Goal: Task Accomplishment & Management: Complete application form

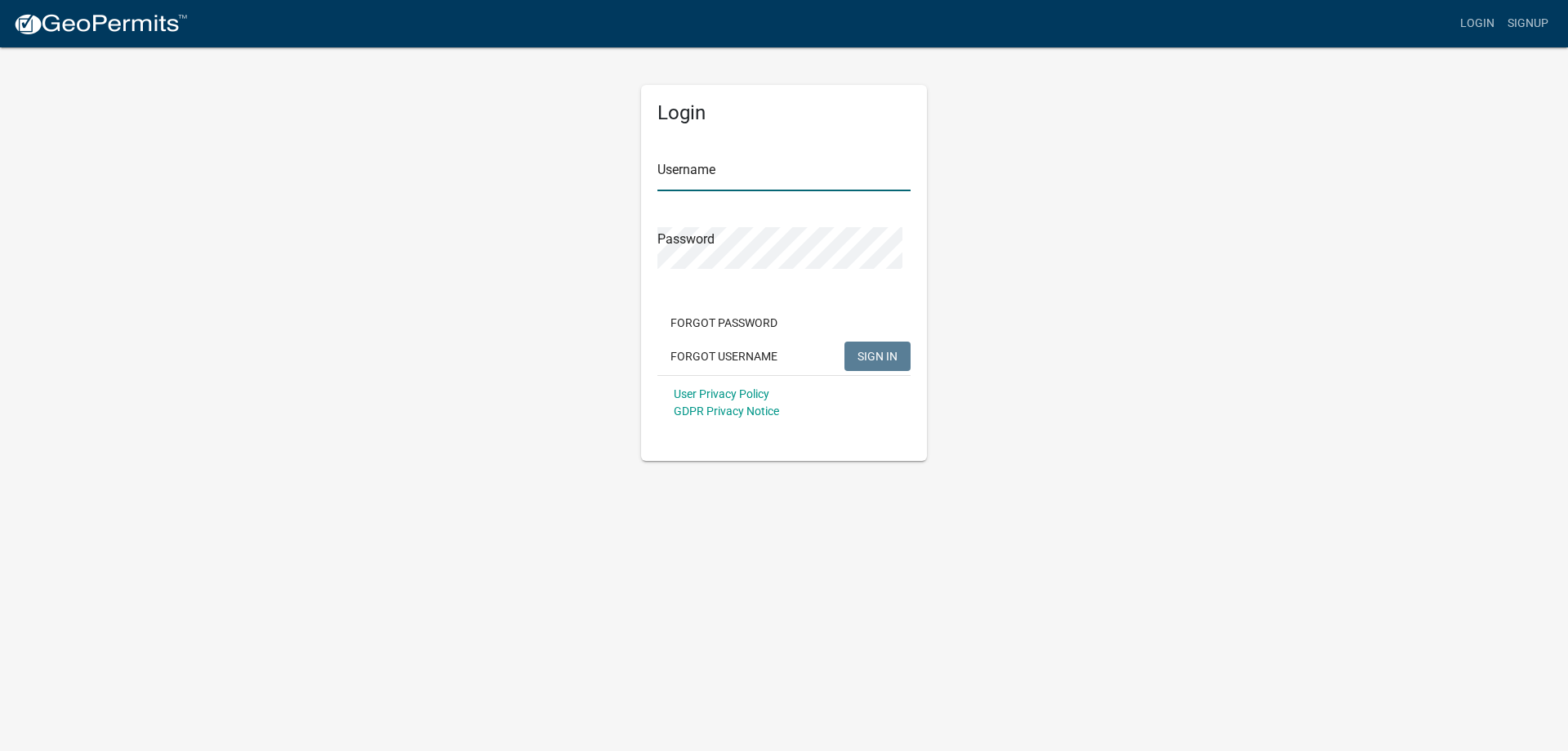
click at [817, 191] on input "Username" at bounding box center [784, 174] width 254 height 33
type input "markbud03"
click at [894, 371] on button "SIGN IN" at bounding box center [877, 356] width 66 height 29
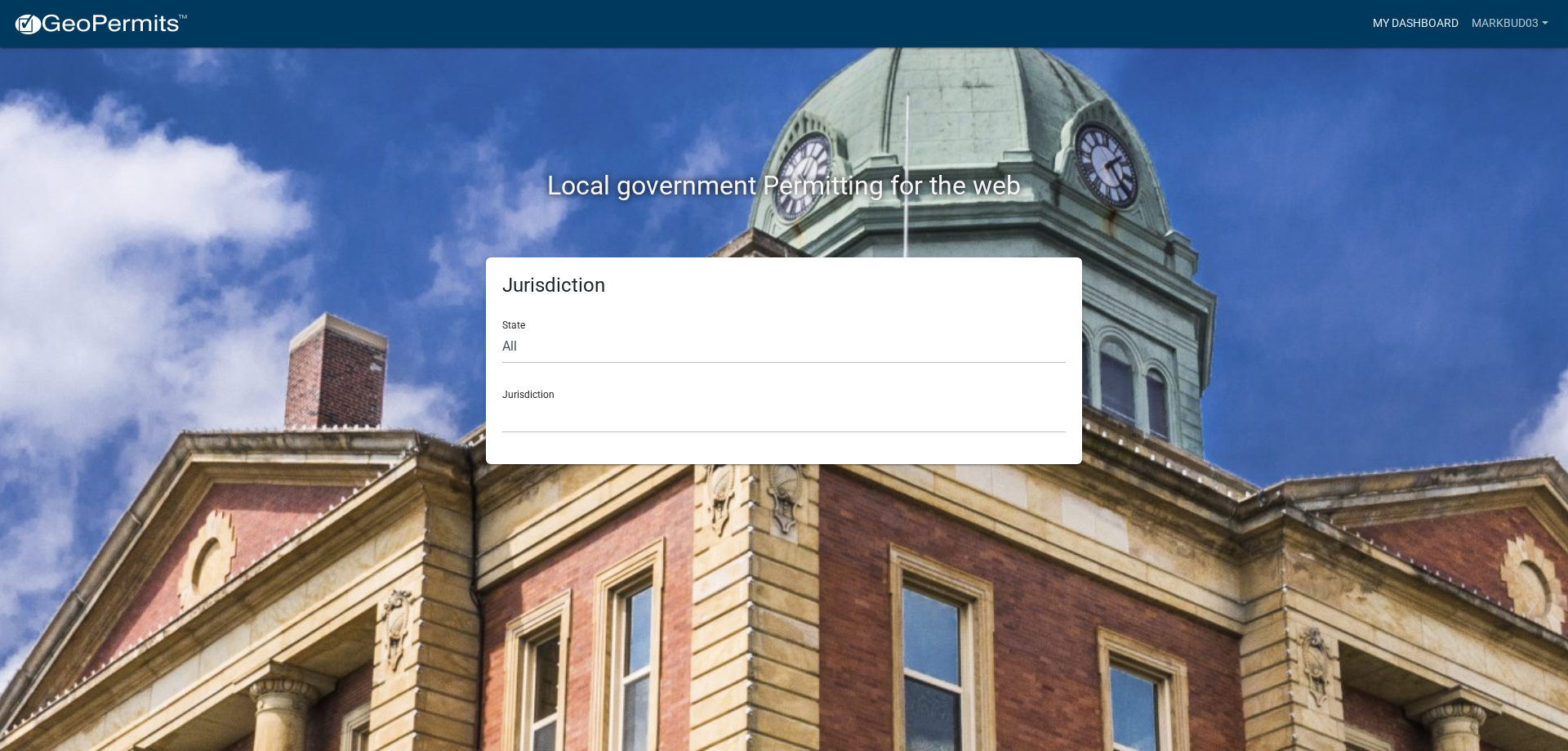
click at [1412, 18] on link "My Dashboard" at bounding box center [1416, 23] width 99 height 31
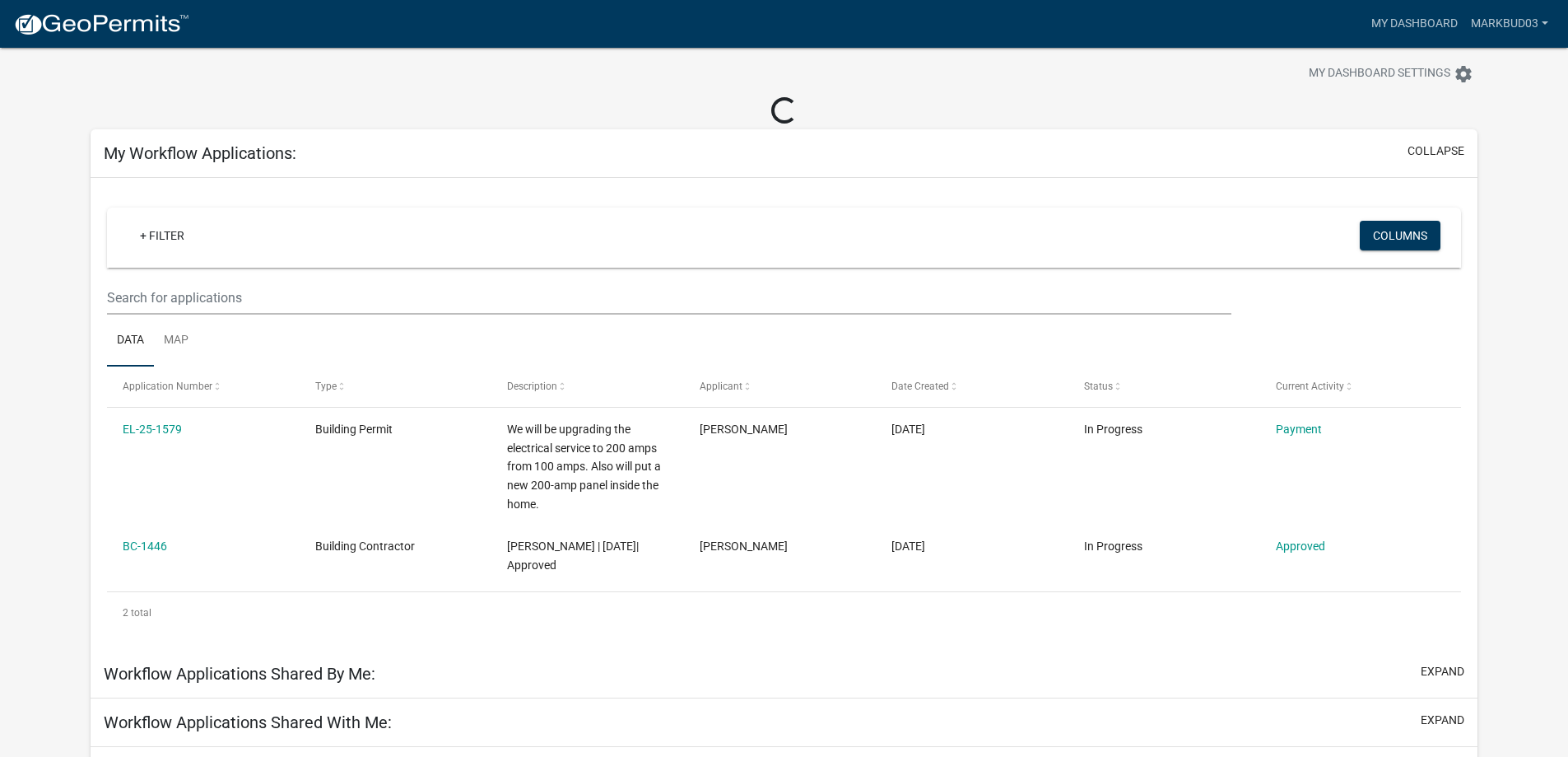
scroll to position [83, 0]
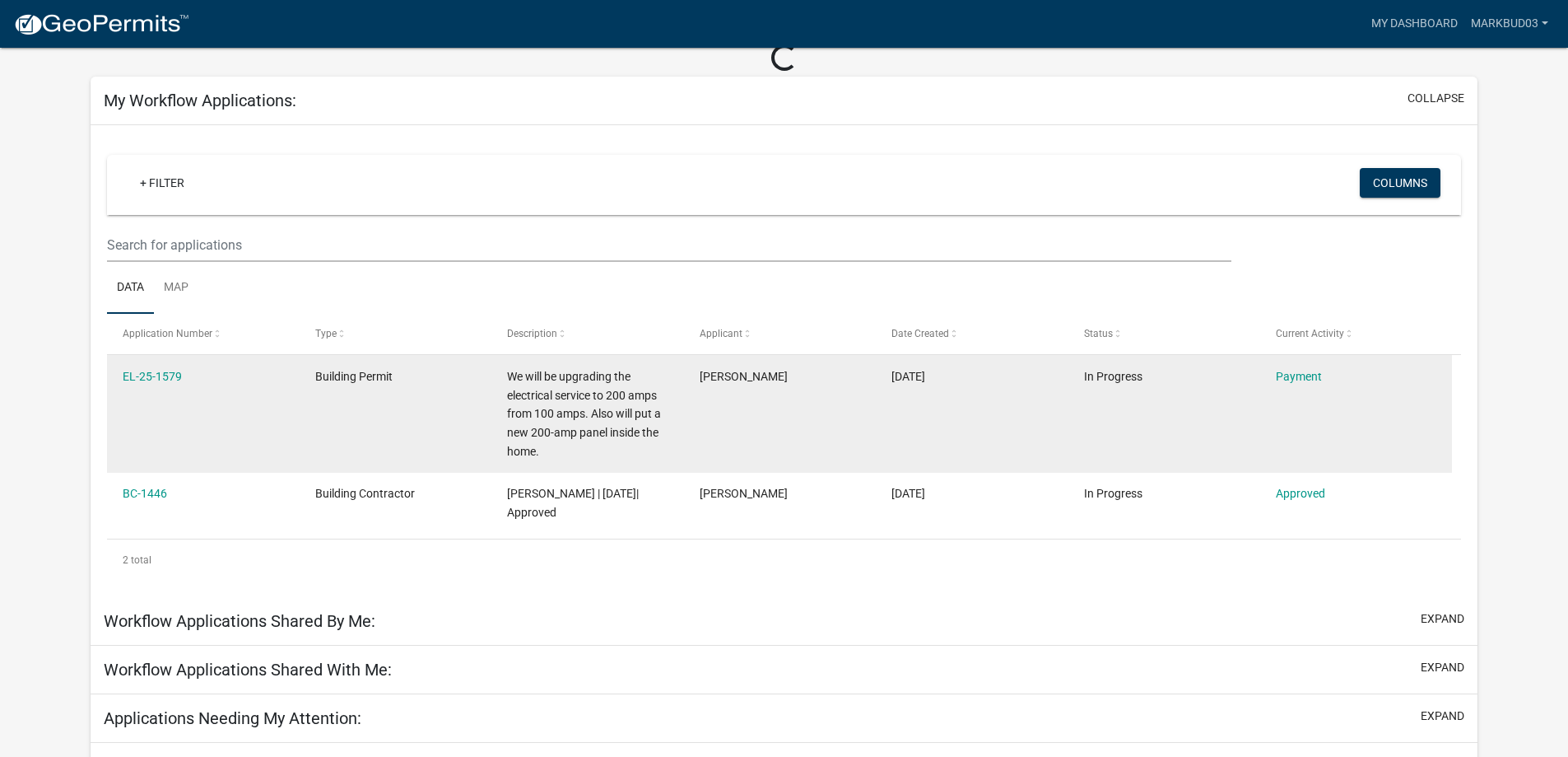
click at [1266, 467] on datatable-body-cell "Payment" at bounding box center [1355, 414] width 191 height 118
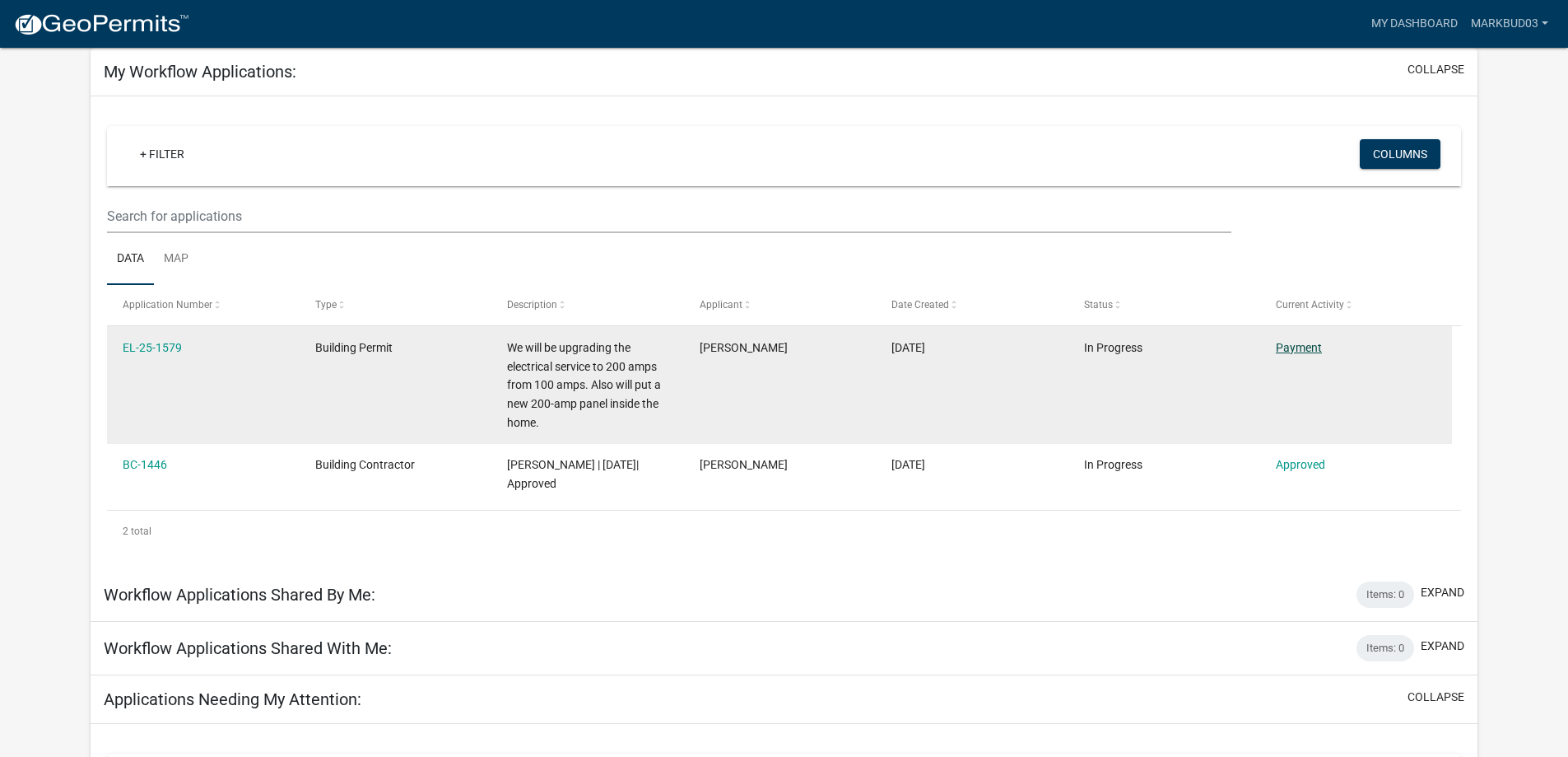
click at [1308, 354] on link "Payment" at bounding box center [1299, 348] width 46 height 14
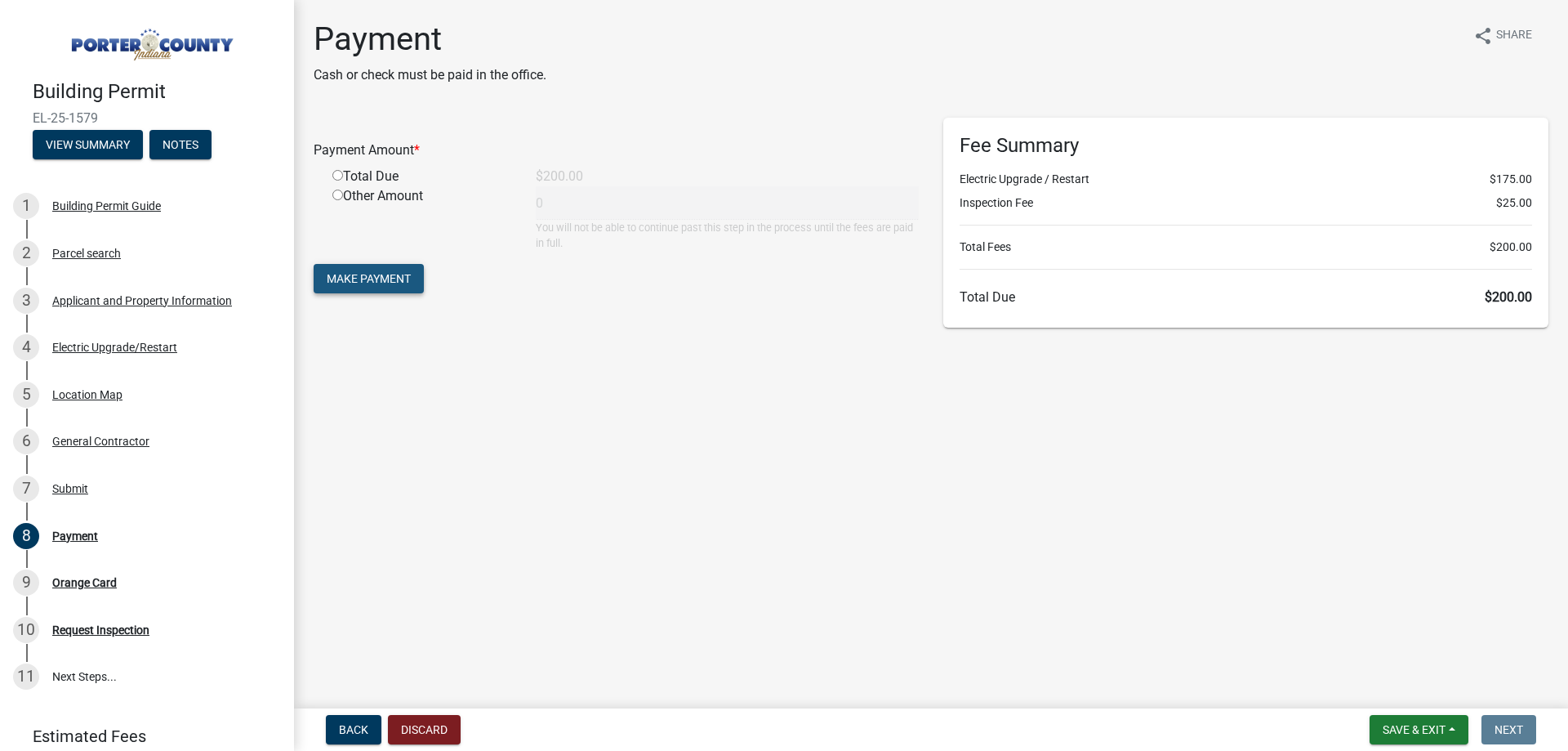
click at [392, 285] on span "Make Payment" at bounding box center [368, 279] width 85 height 13
click at [394, 305] on span "Make Payment" at bounding box center [368, 298] width 85 height 13
click at [357, 206] on div "Total Due" at bounding box center [422, 196] width 203 height 19
click at [343, 200] on input "radio" at bounding box center [337, 194] width 11 height 11
radio input "true"
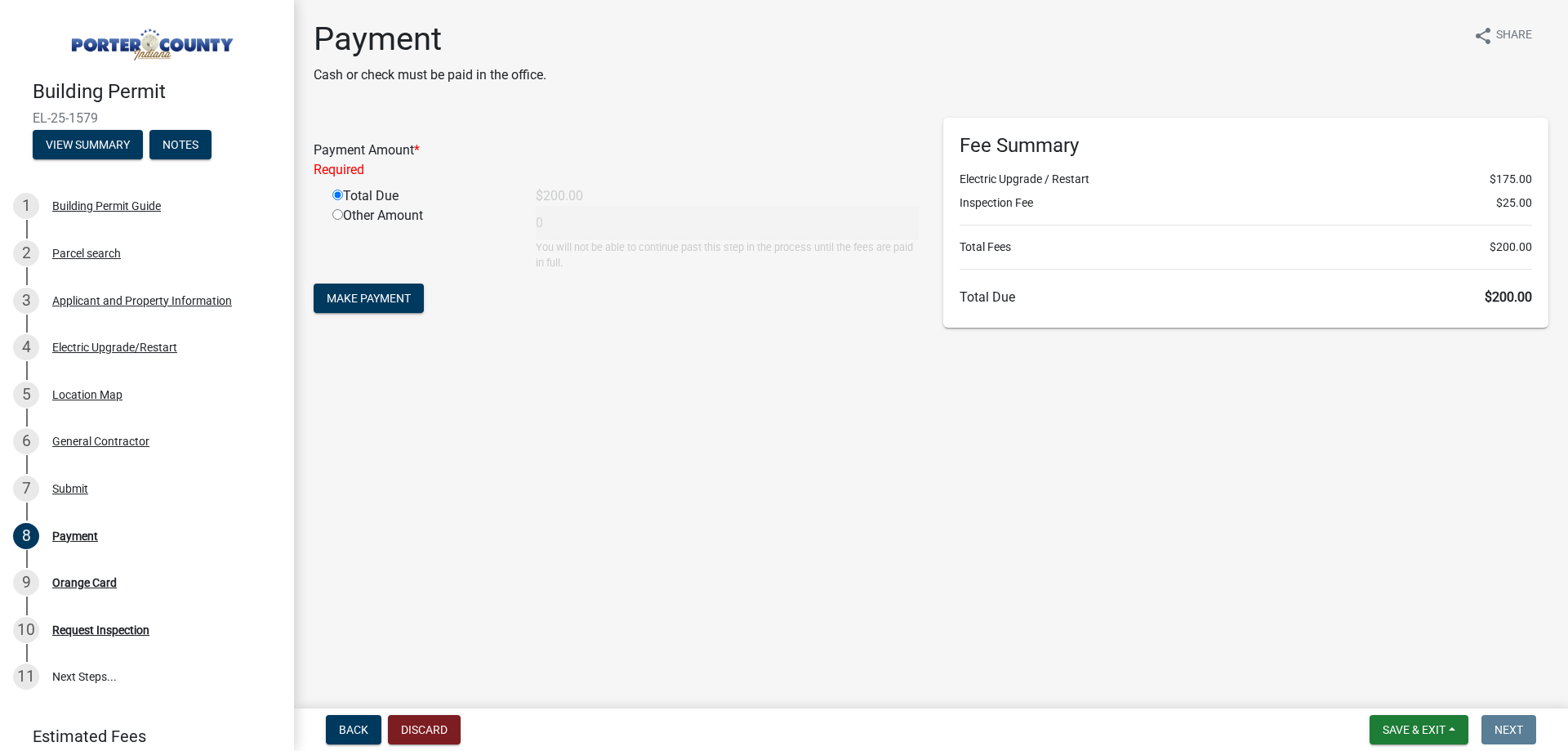
type input "200"
click at [418, 297] on form "Payment Amount * Total Due $200.00 Other Amount 200 You will not be able to con…" at bounding box center [616, 208] width 605 height 180
click at [423, 293] on button "Make Payment" at bounding box center [369, 278] width 110 height 29
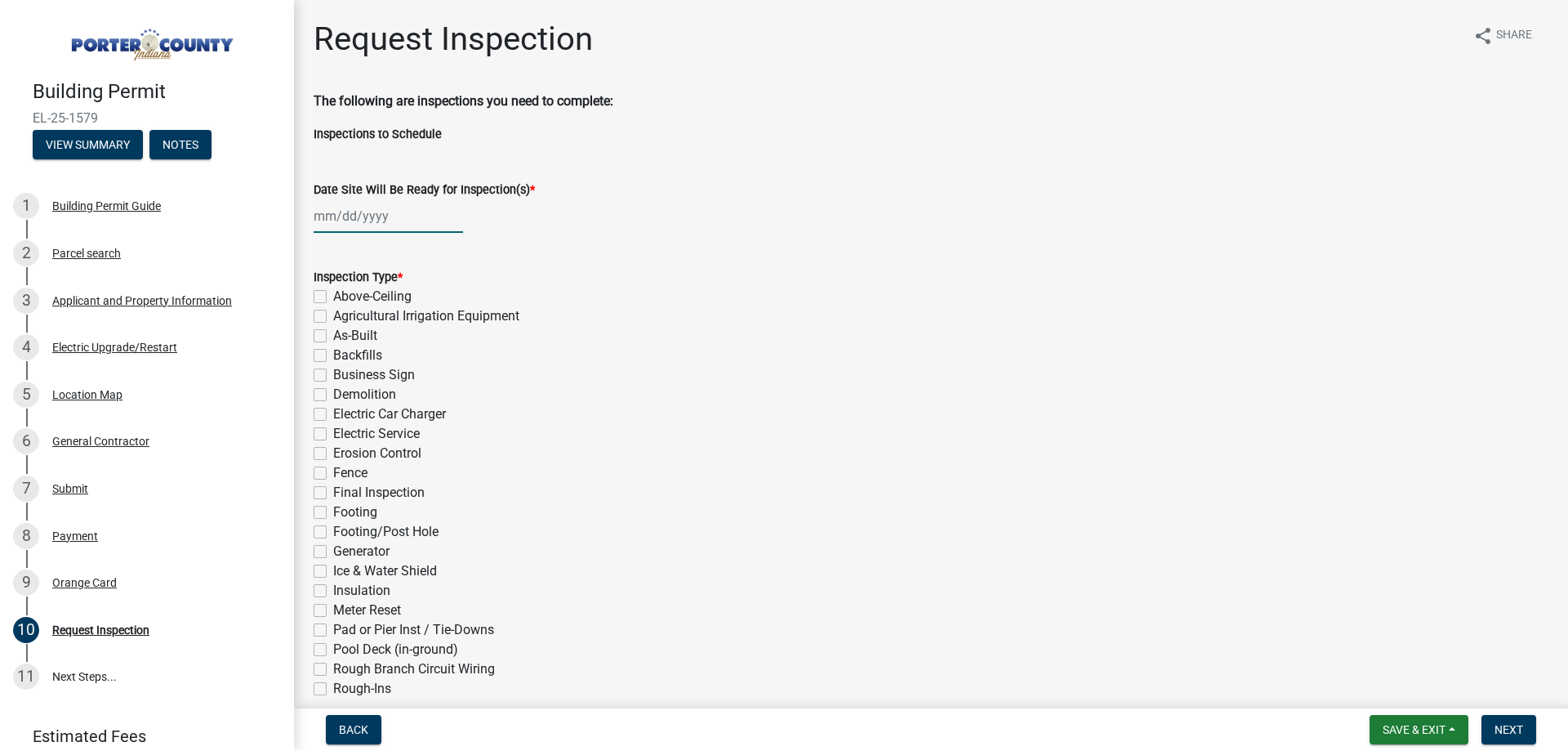
click at [408, 233] on div at bounding box center [388, 216] width 150 height 33
select select "8"
select select "2025"
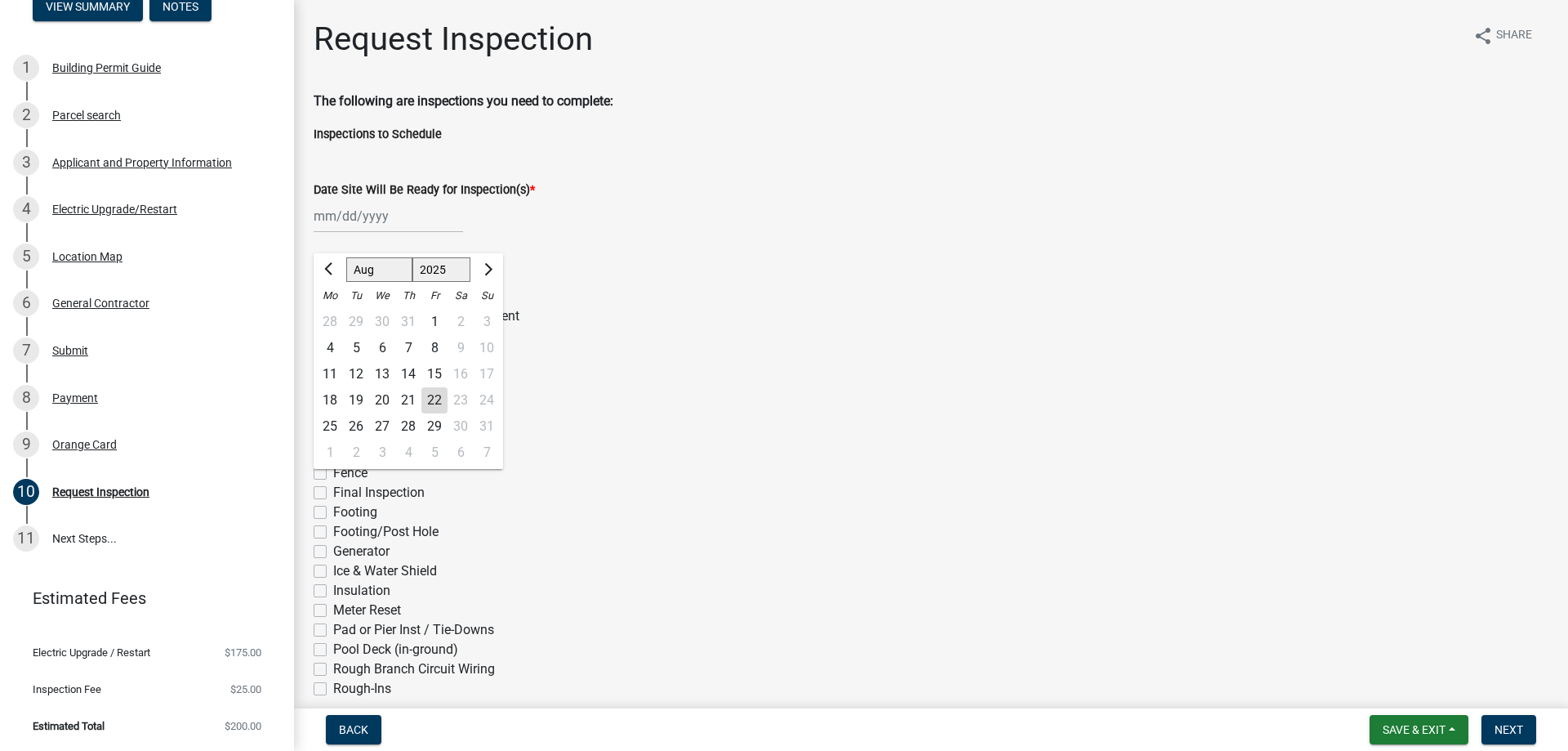
scroll to position [399, 0]
click at [710, 248] on wm-data-entity-input "Date Site Will Be Ready for Inspection(s) * Jan Feb Mar Apr May Jun [DATE] Aug …" at bounding box center [931, 202] width 1235 height 90
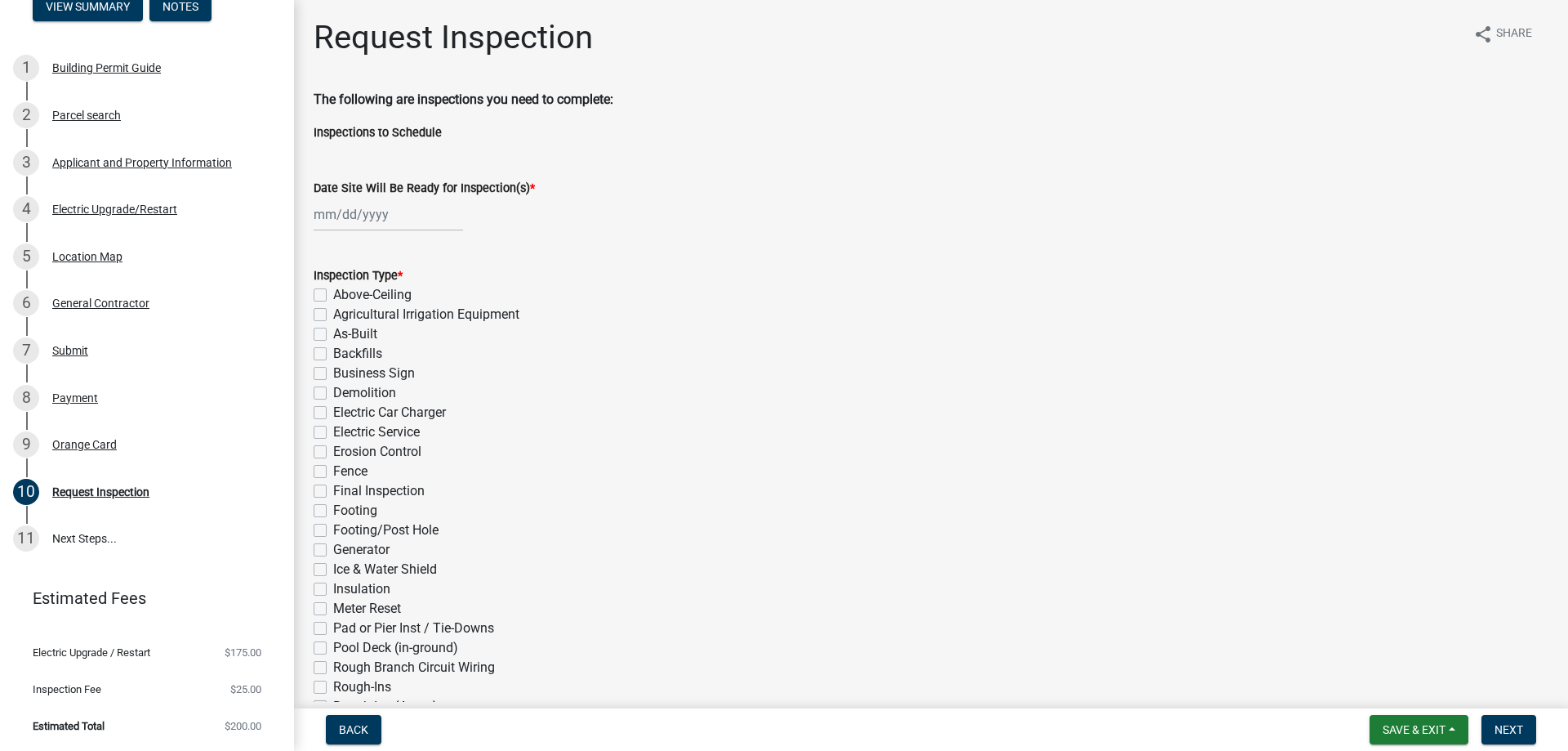
scroll to position [0, 0]
click at [434, 233] on div at bounding box center [388, 216] width 150 height 33
select select "8"
select select "2025"
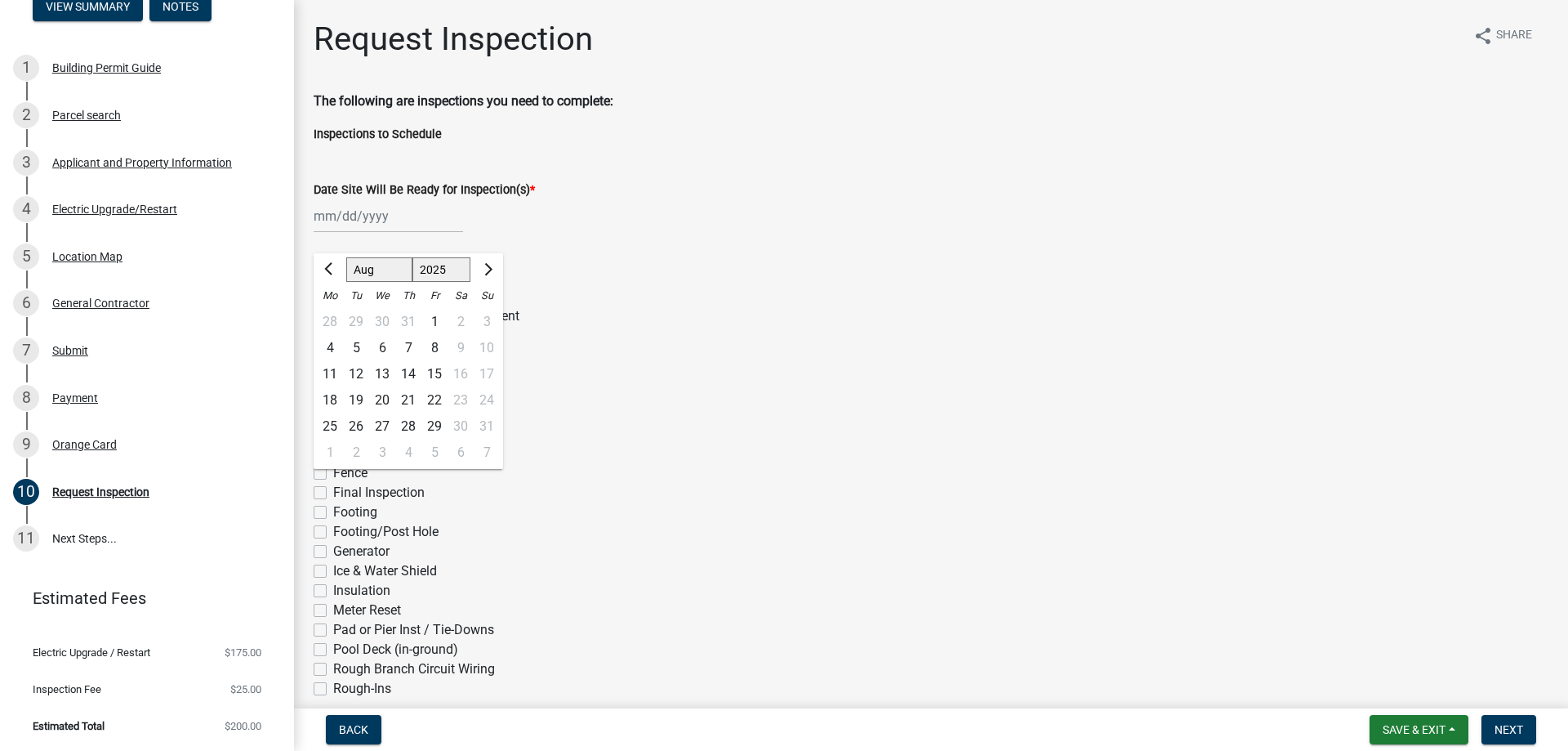
click at [661, 365] on div "Backfills" at bounding box center [931, 355] width 1235 height 19
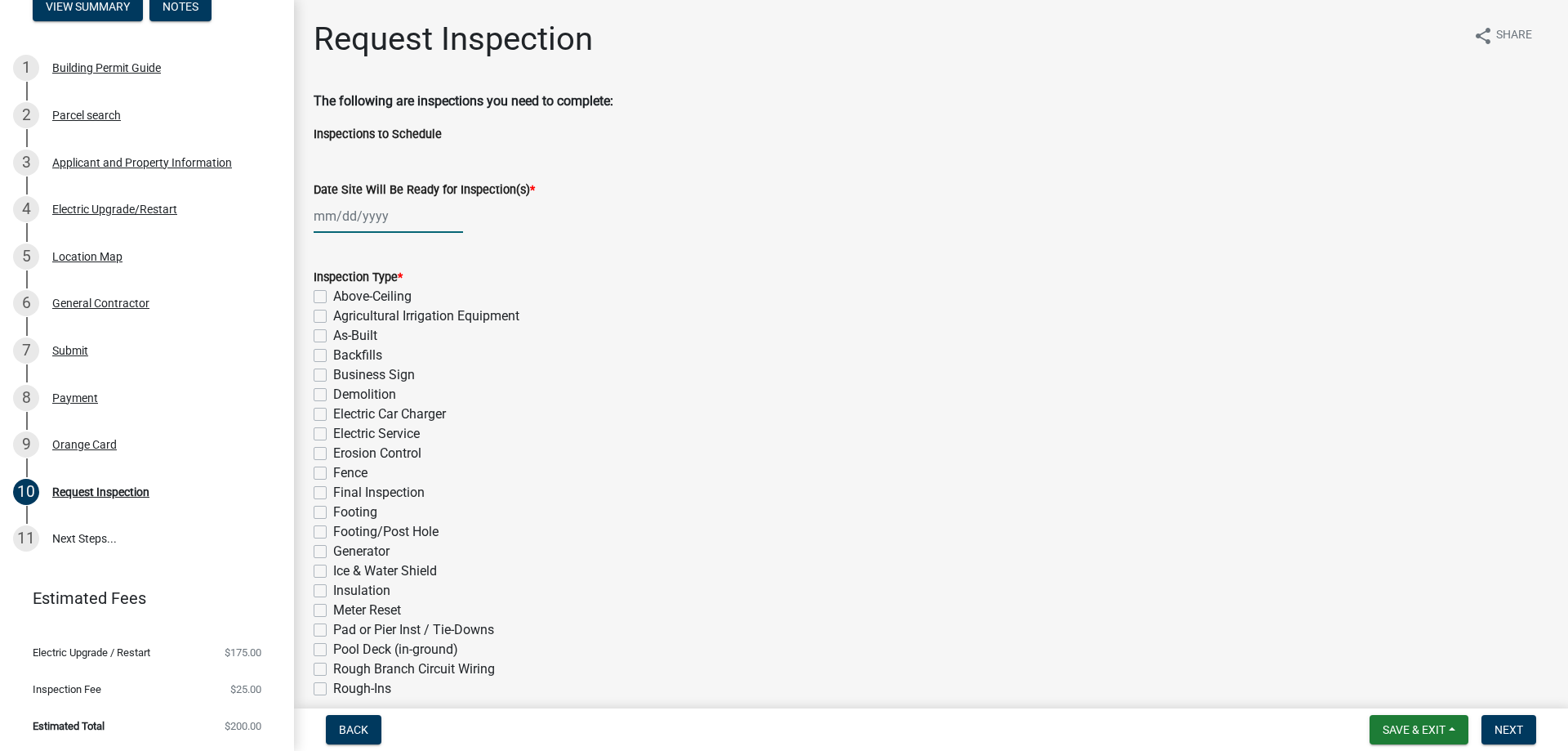
click at [449, 233] on div at bounding box center [388, 216] width 150 height 33
select select "8"
select select "2025"
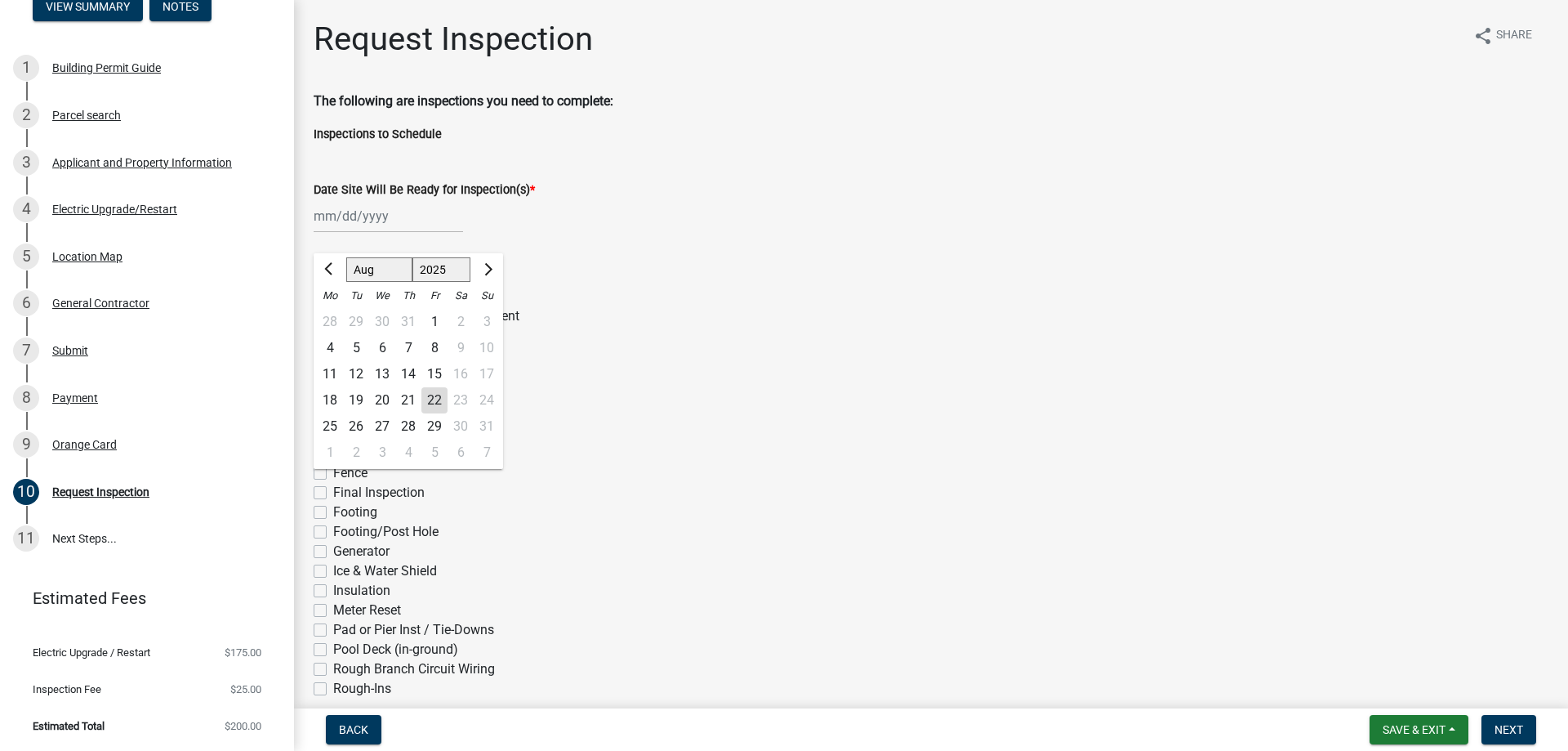
click at [715, 346] on div "As-Built" at bounding box center [931, 335] width 1235 height 19
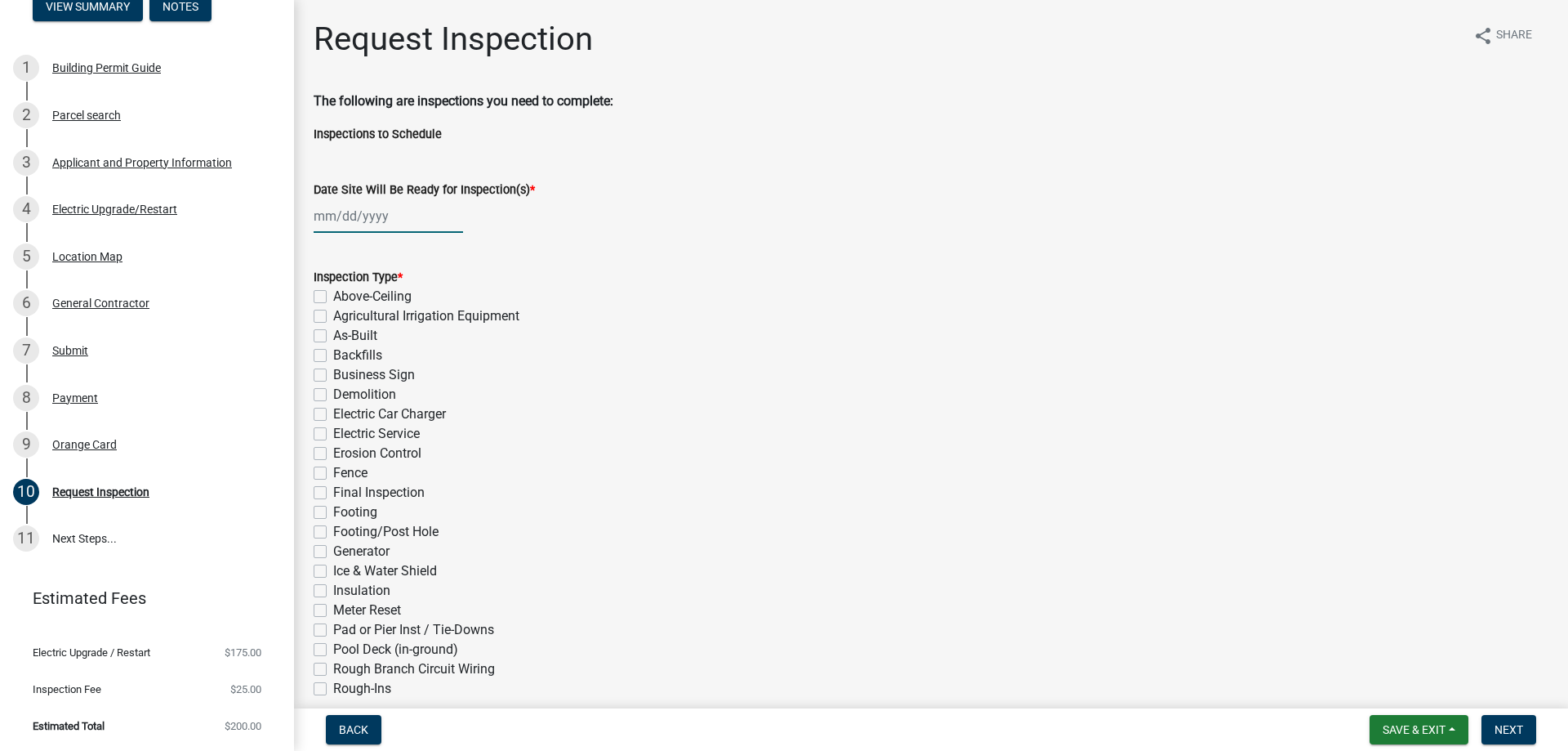
click at [387, 233] on div at bounding box center [388, 216] width 150 height 33
select select "8"
select select "2025"
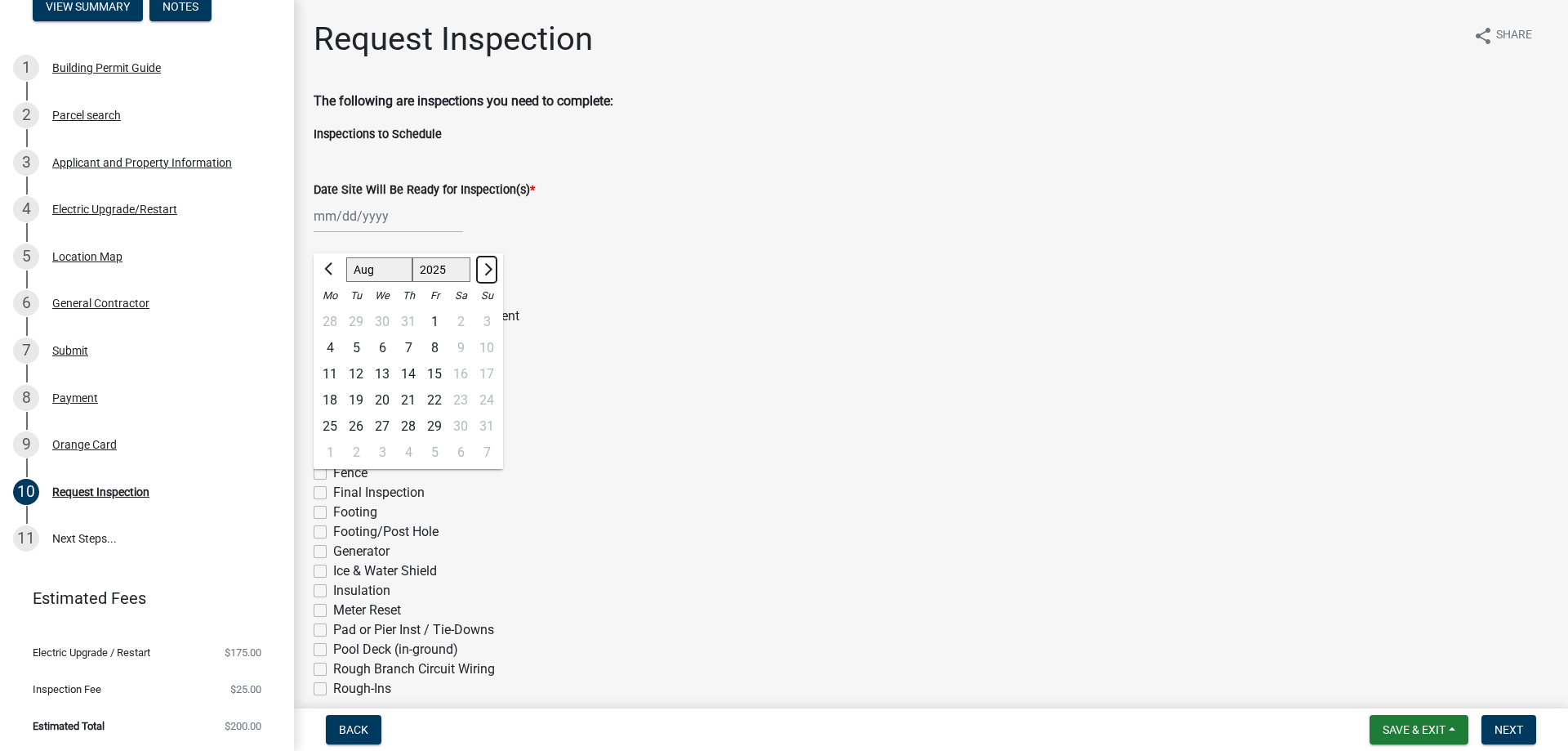
click at [492, 275] on span "Next month" at bounding box center [486, 269] width 13 height 13
select select "9"
click at [395, 335] on div "3" at bounding box center [382, 321] width 26 height 26
type input "[DATE]"
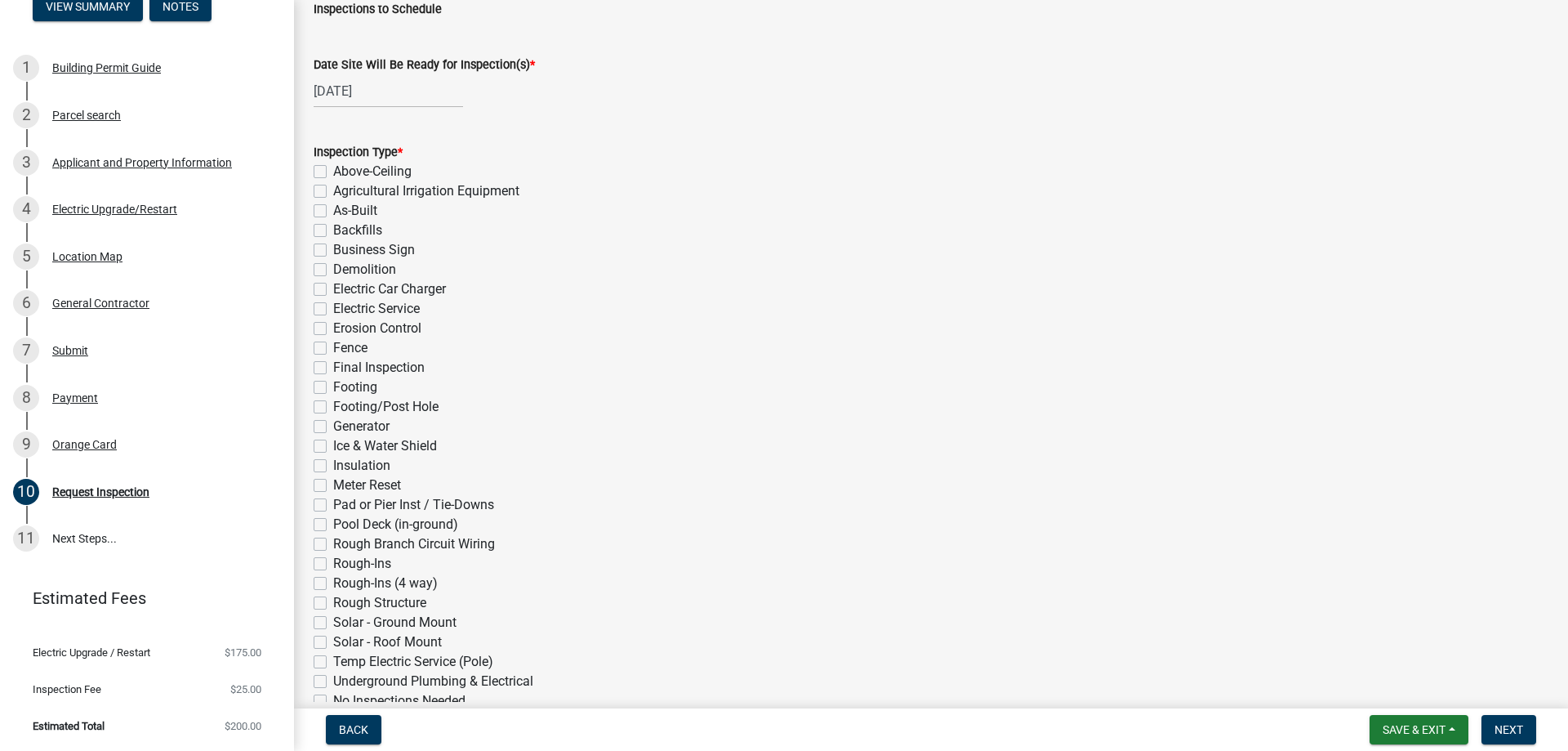
scroll to position [163, 0]
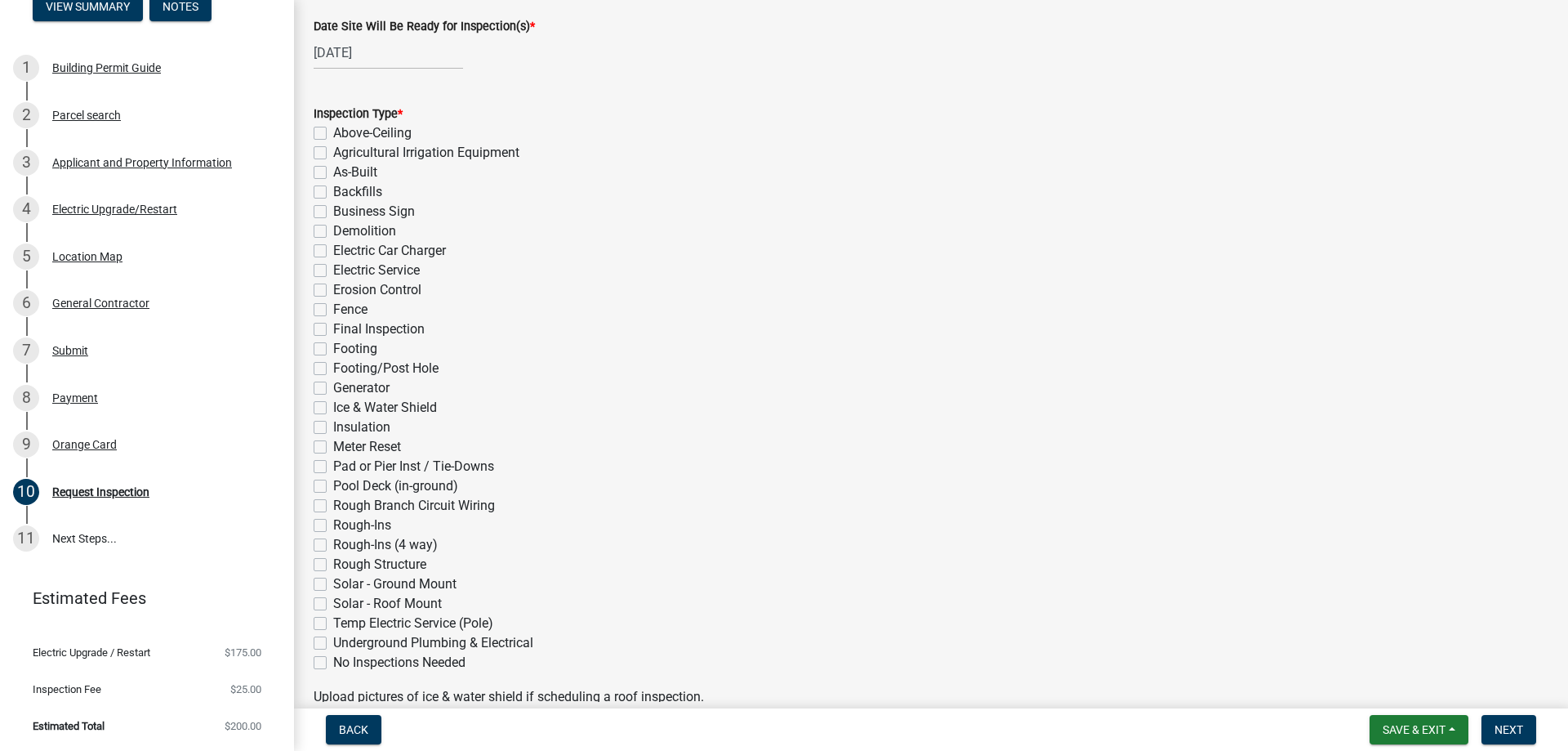
click at [333, 280] on label "Electric Service" at bounding box center [376, 270] width 86 height 19
click at [333, 271] on input "Electric Service" at bounding box center [338, 265] width 11 height 11
checkbox input "true"
checkbox input "false"
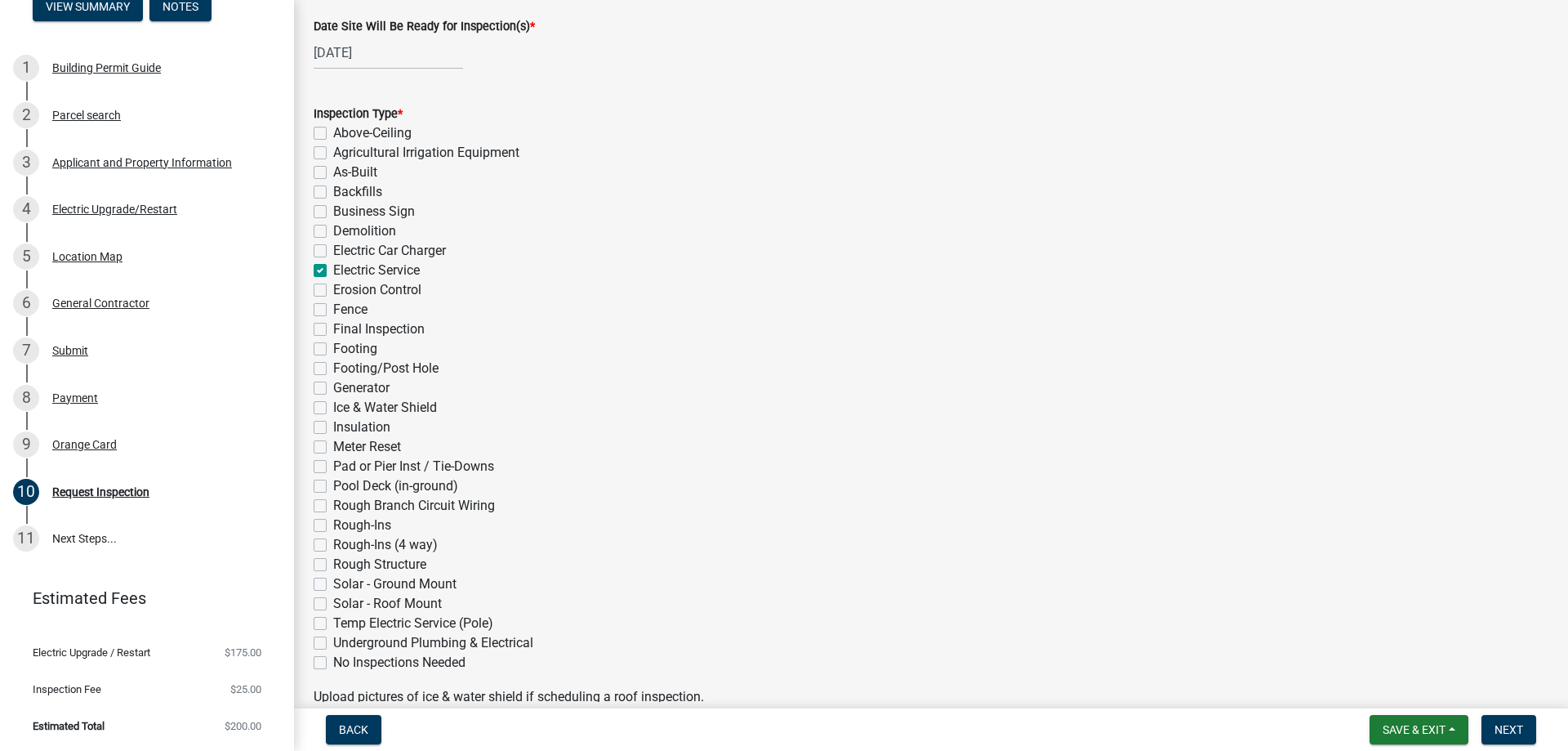
checkbox input "false"
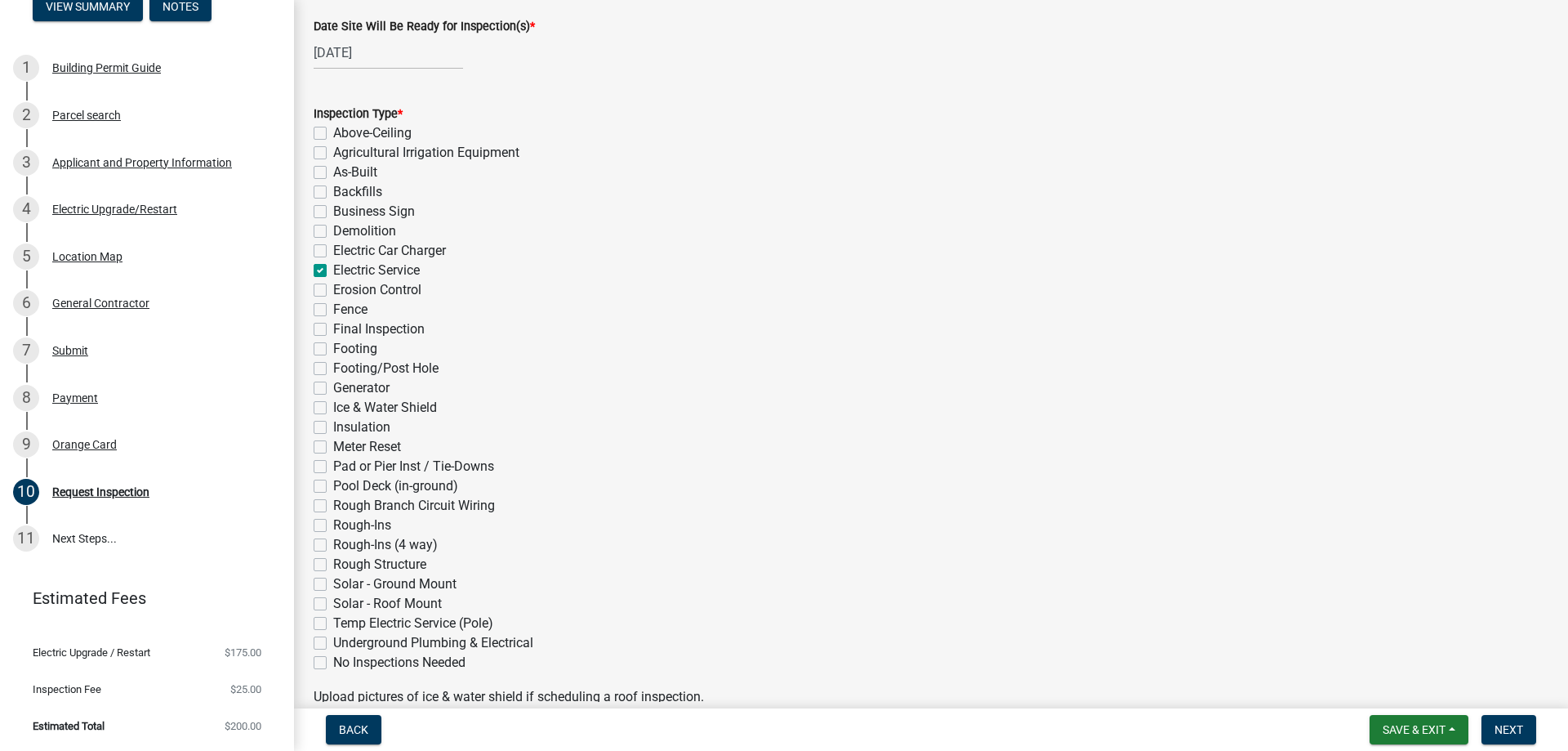
checkbox input "true"
checkbox input "false"
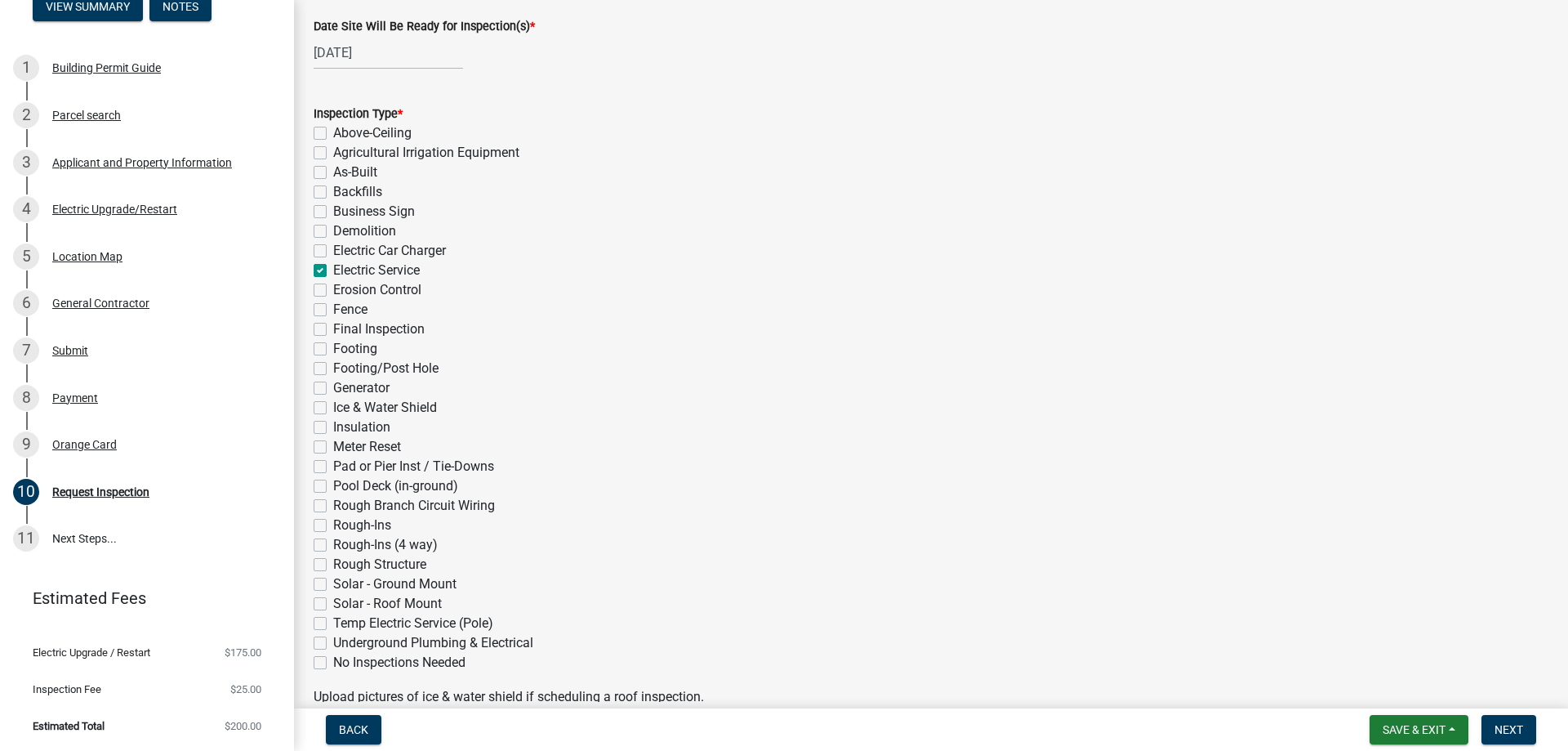
checkbox input "false"
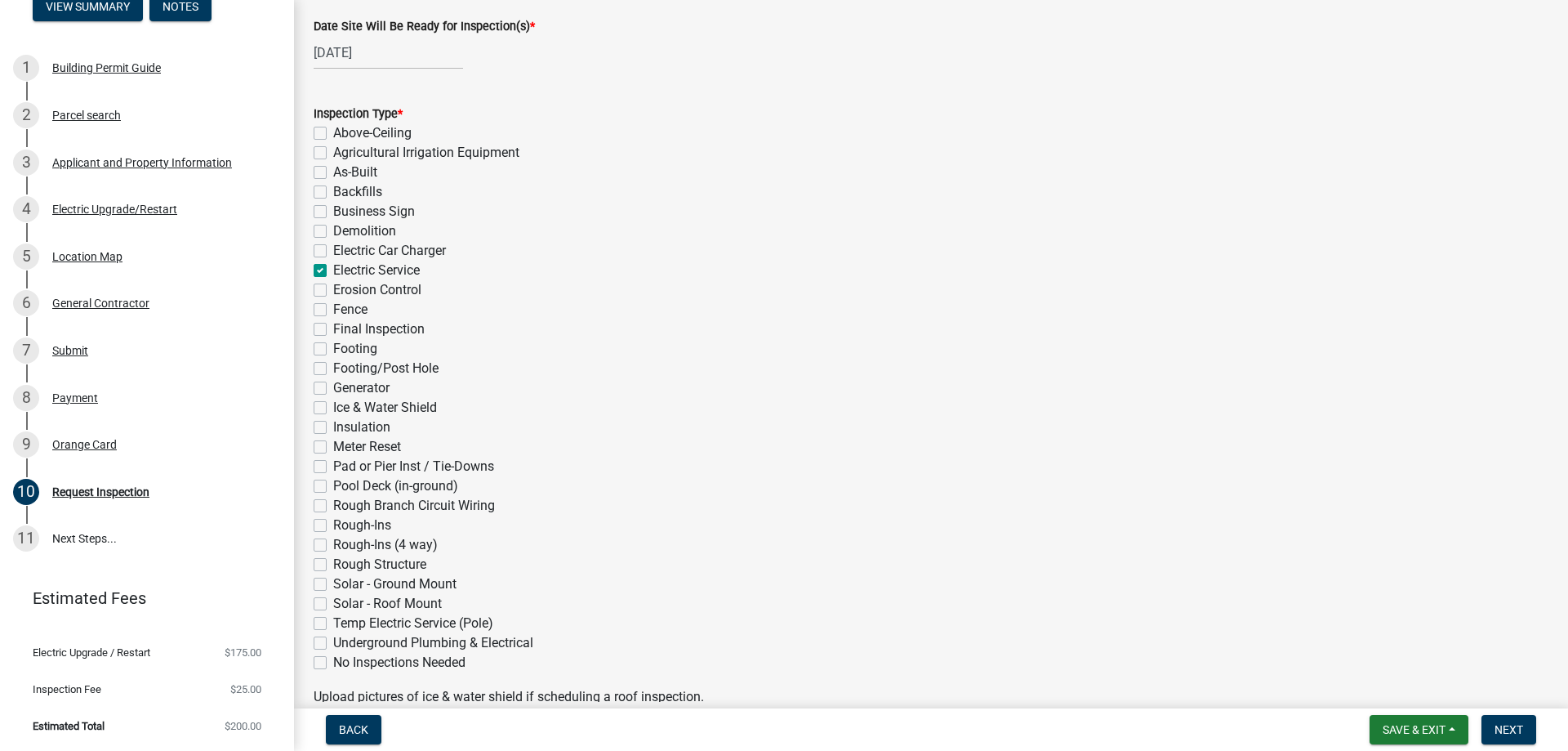
checkbox input "false"
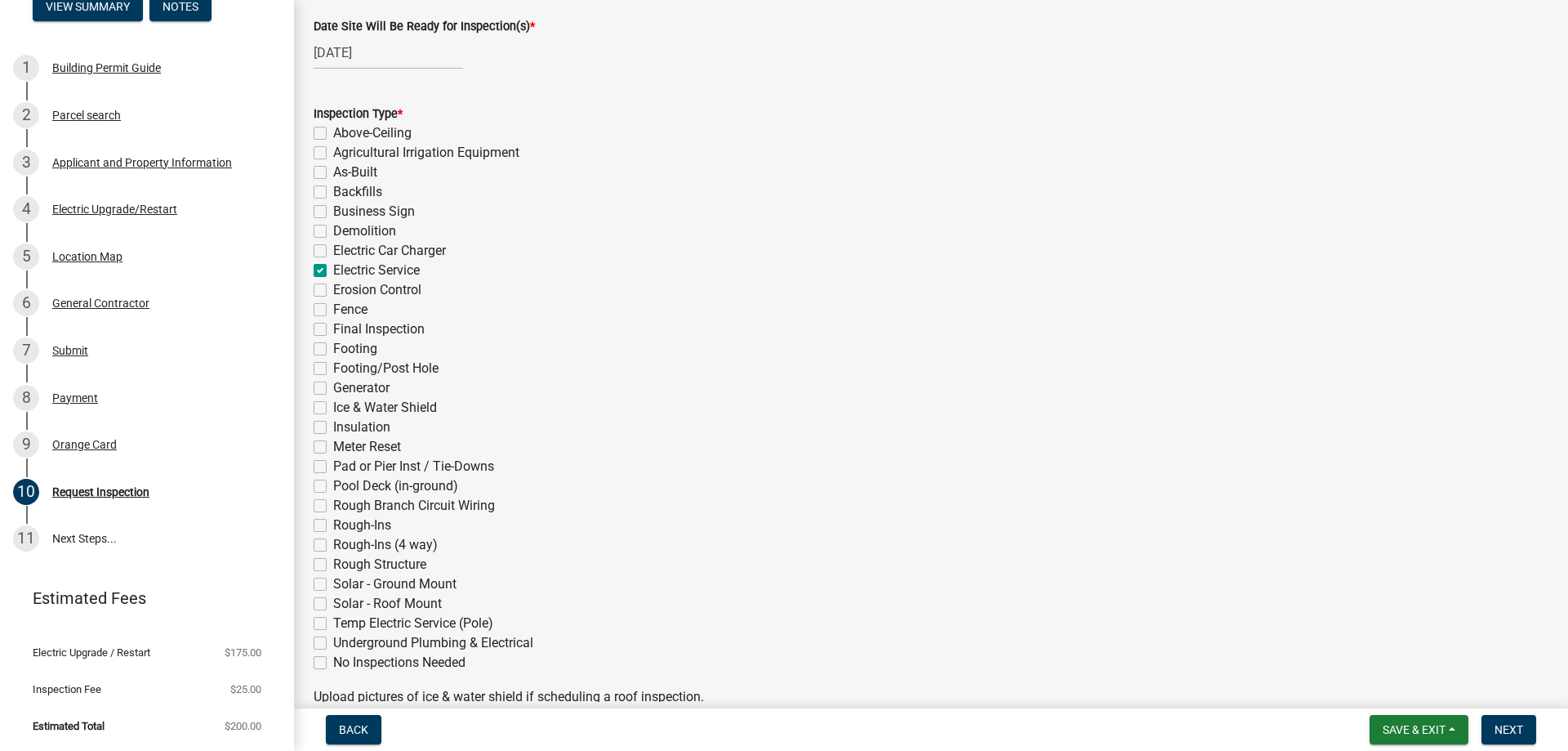
checkbox input "false"
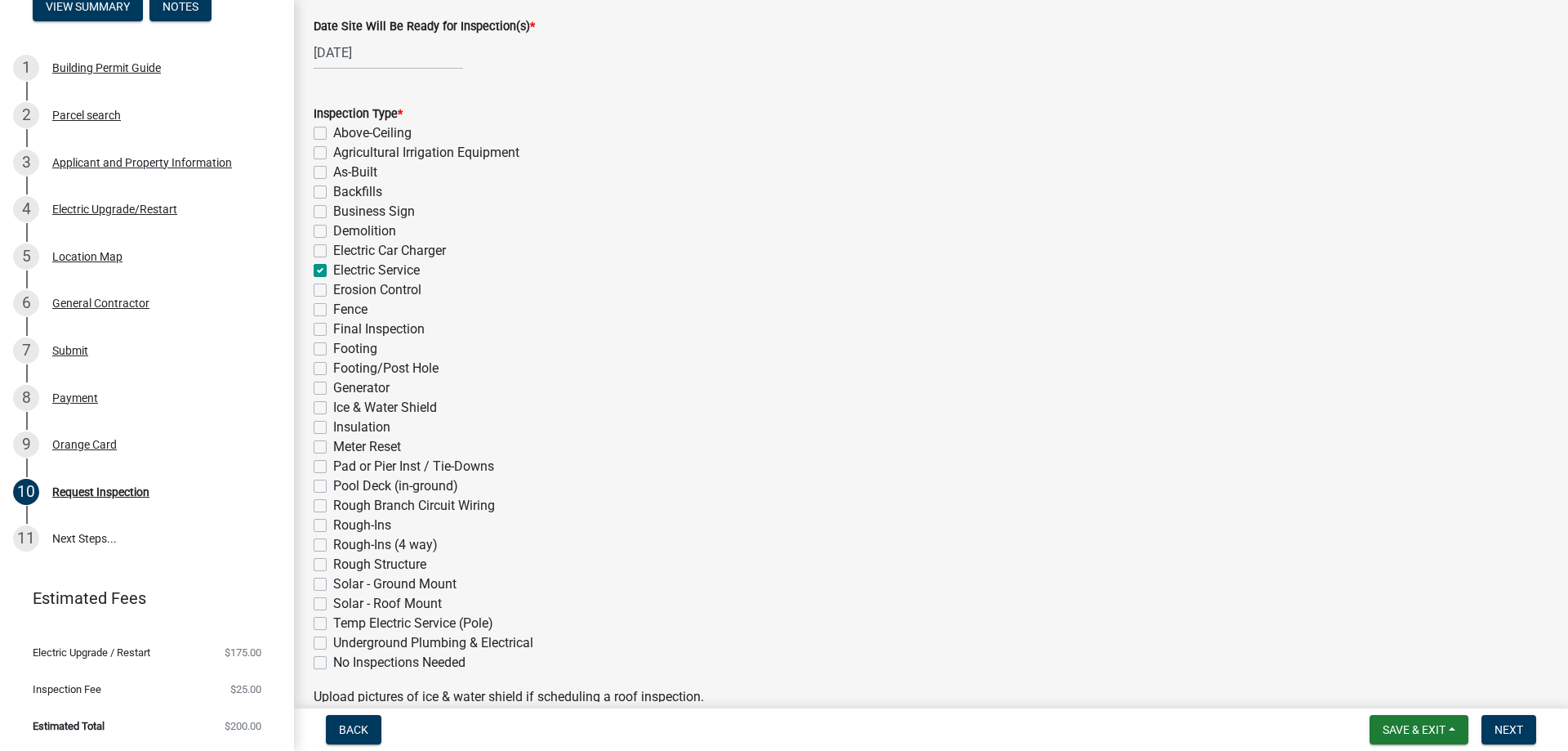
checkbox input "false"
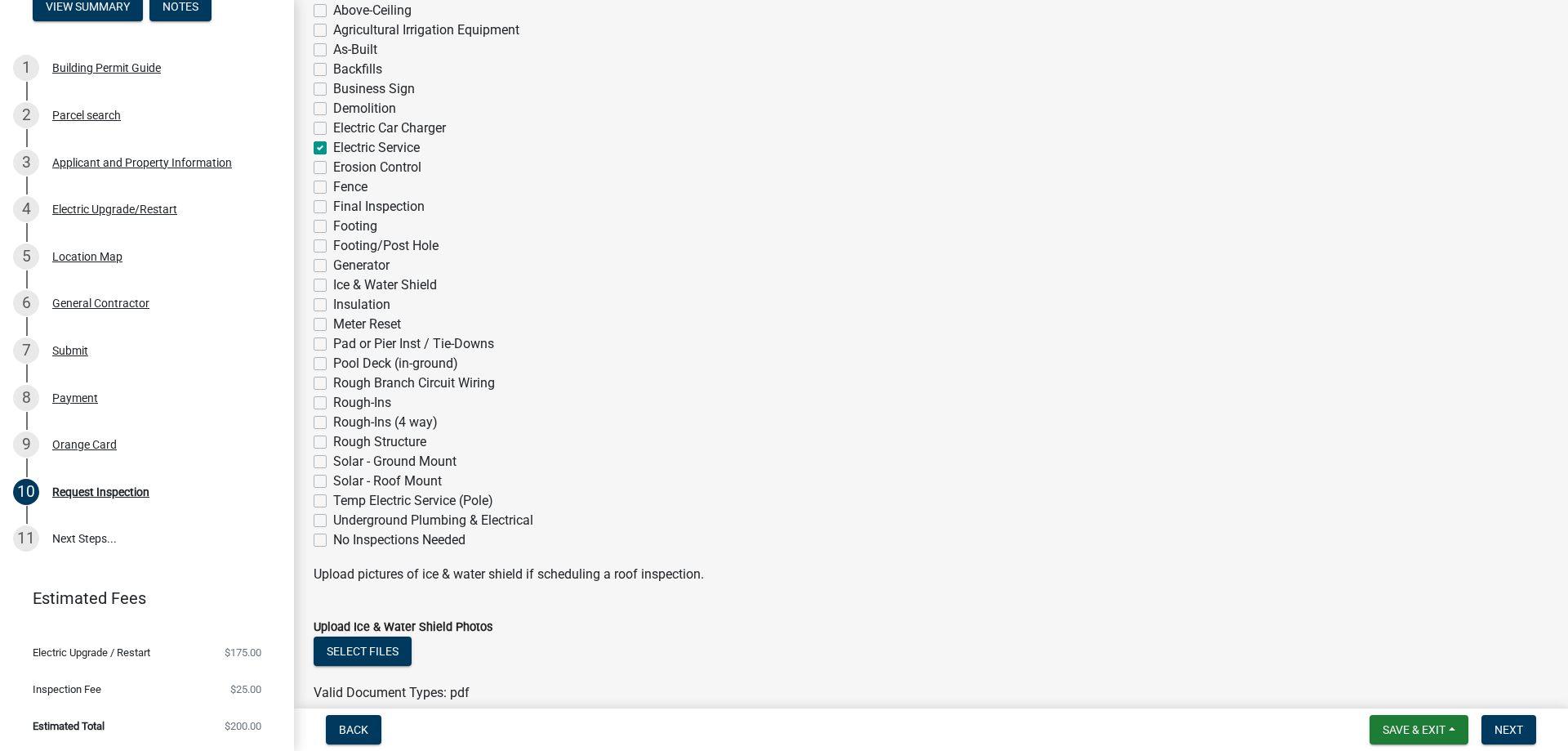
scroll to position [245, 0]
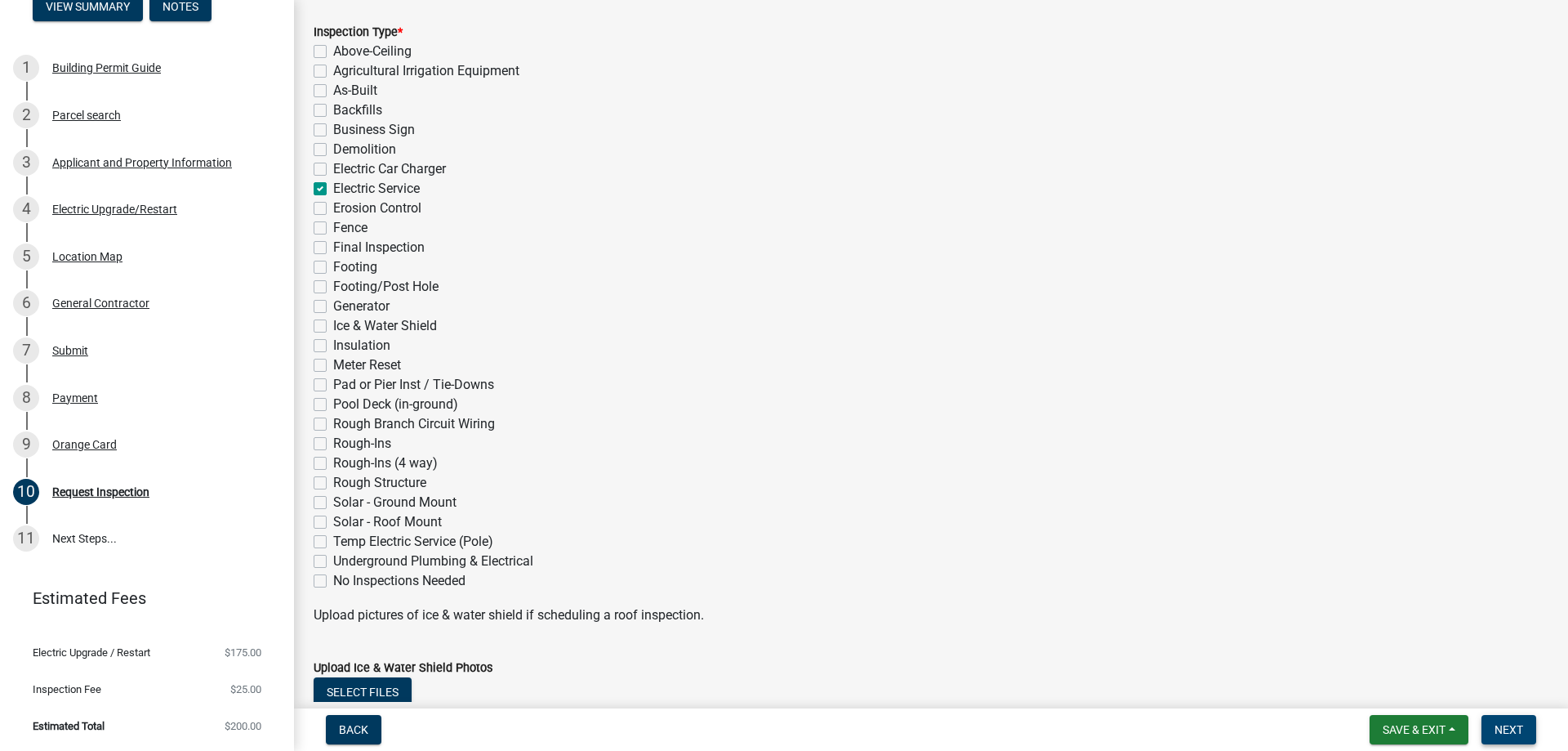
click at [1494, 732] on span "Next" at bounding box center [1509, 730] width 28 height 13
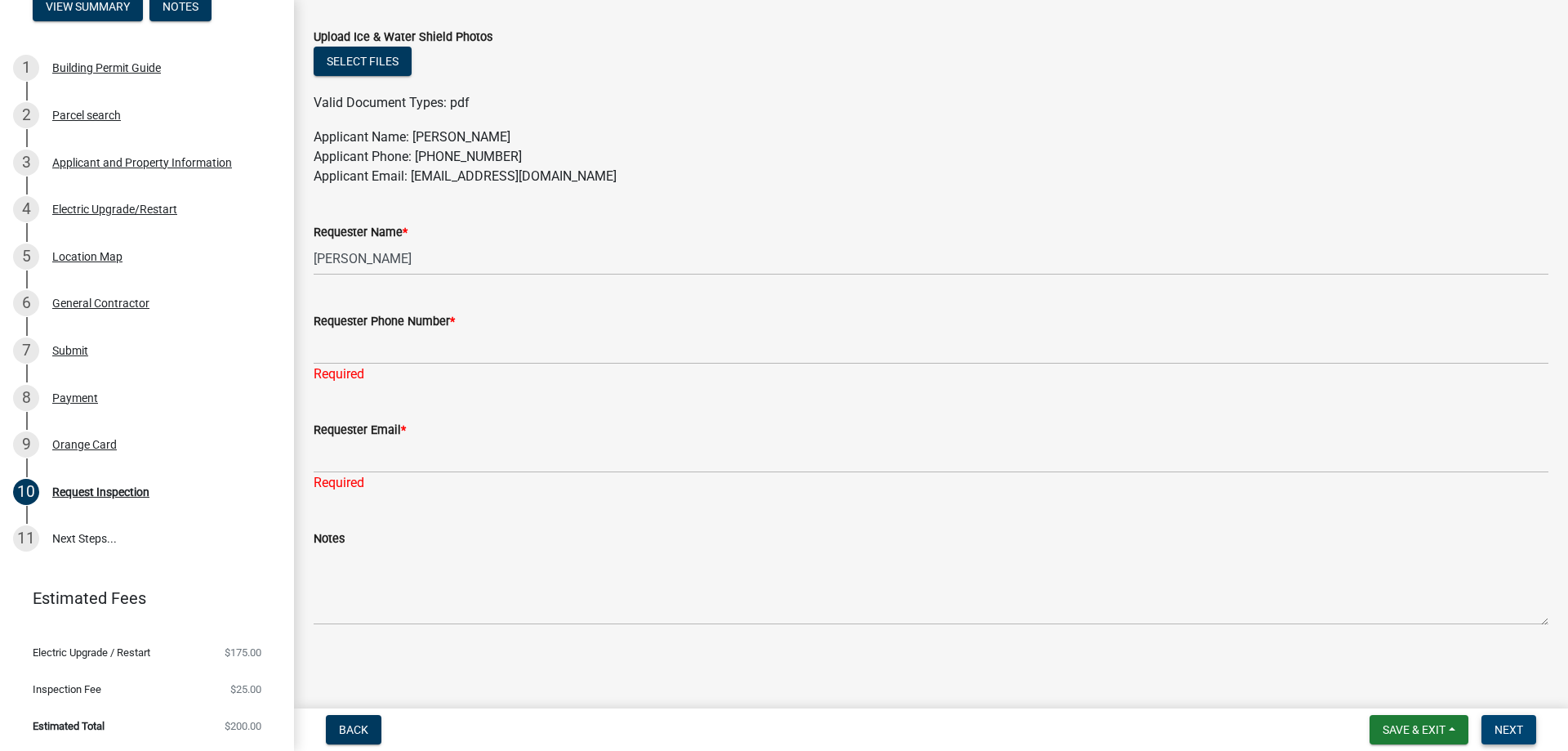
scroll to position [1062, 0]
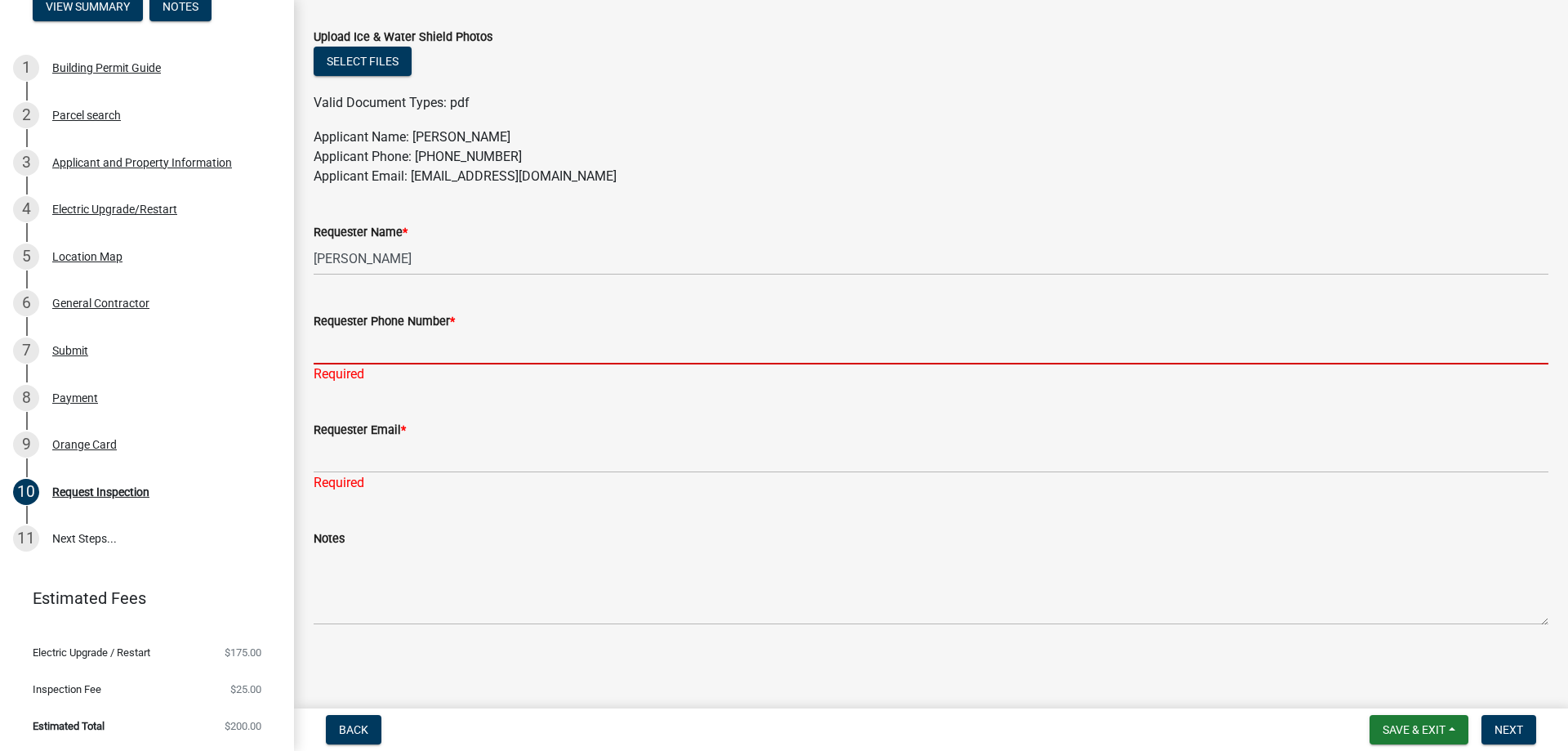
click at [423, 364] on input "Requester Phone Number *" at bounding box center [931, 347] width 1235 height 33
type input "2193098010"
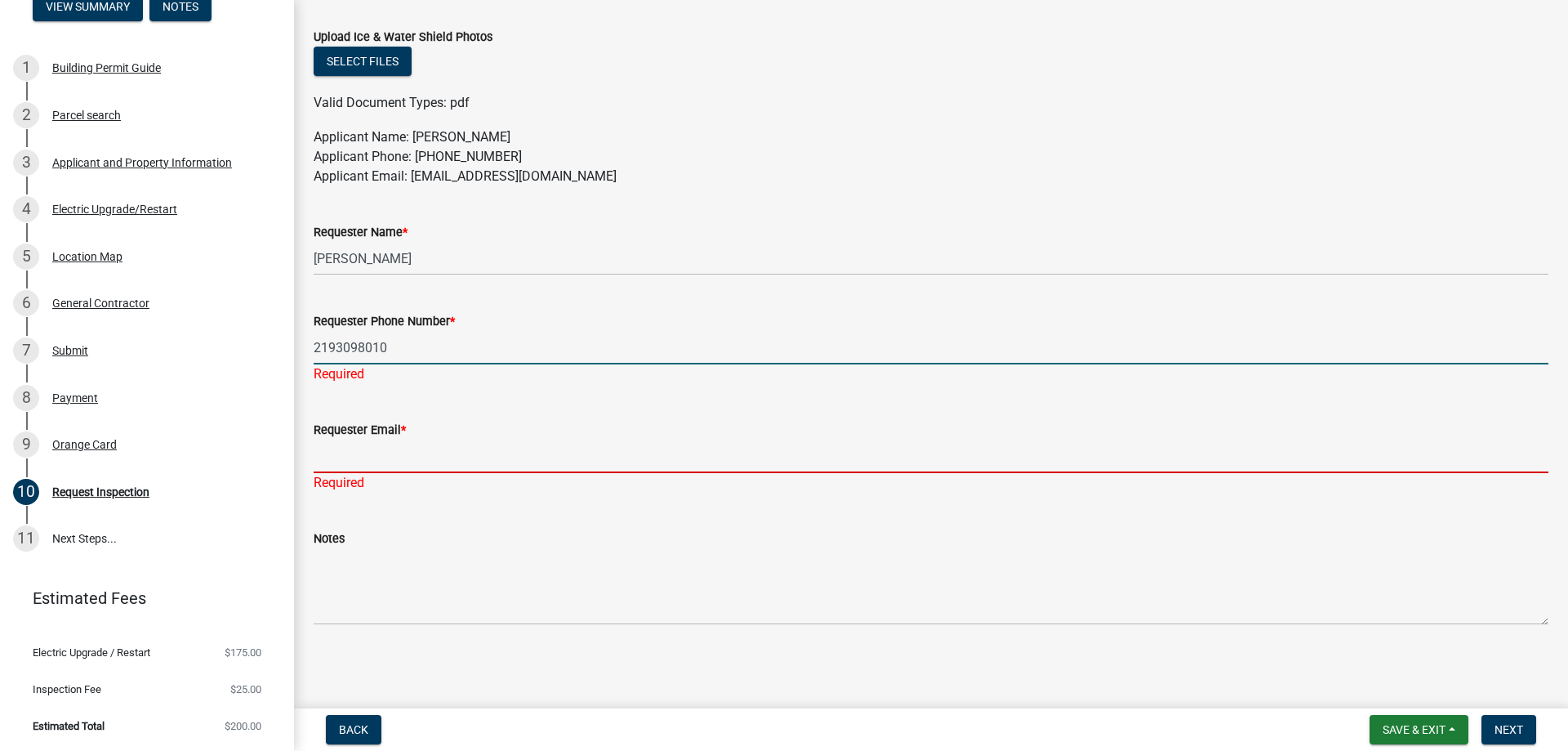
type input "[EMAIL_ADDRESS][DOMAIN_NAME]"
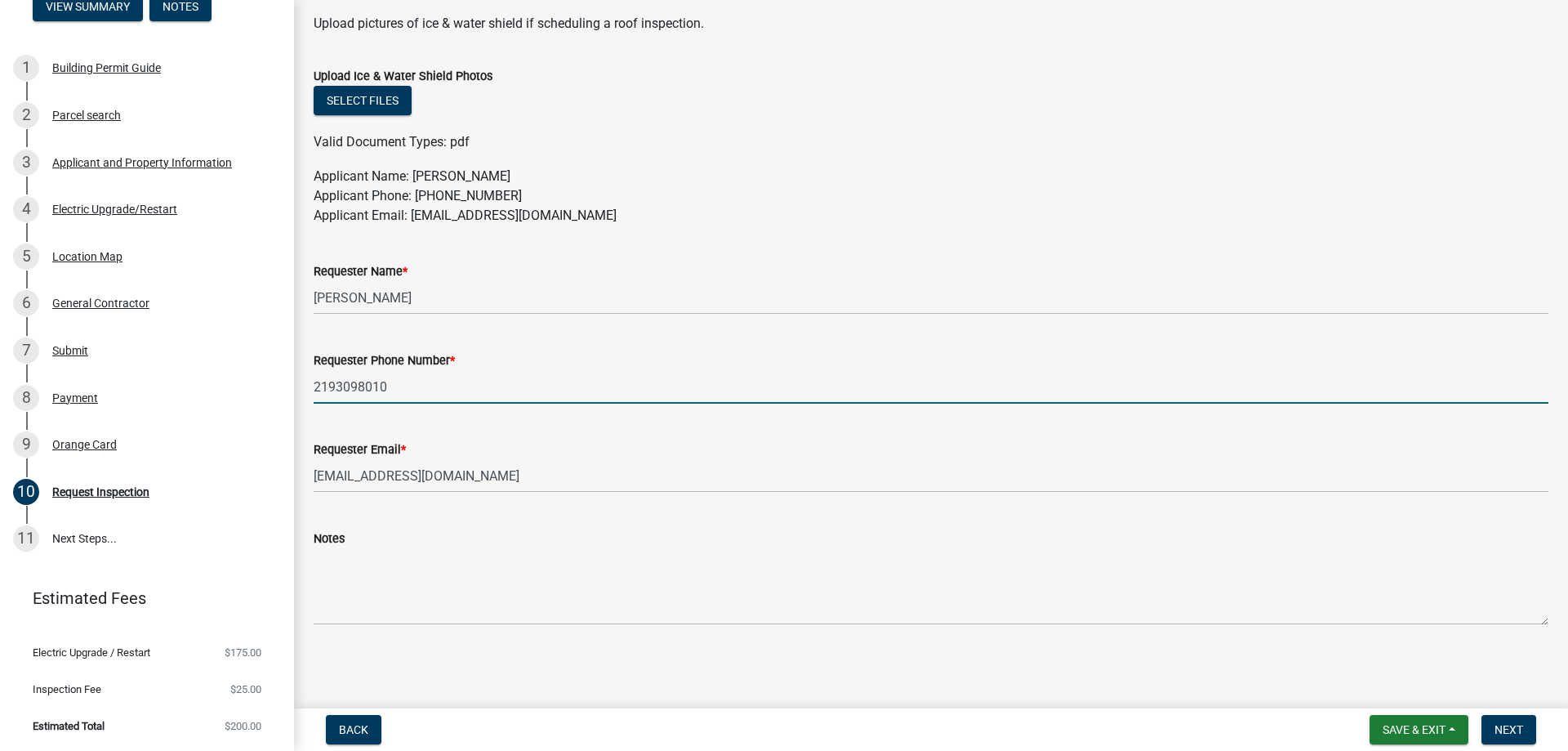
scroll to position [1207, 0]
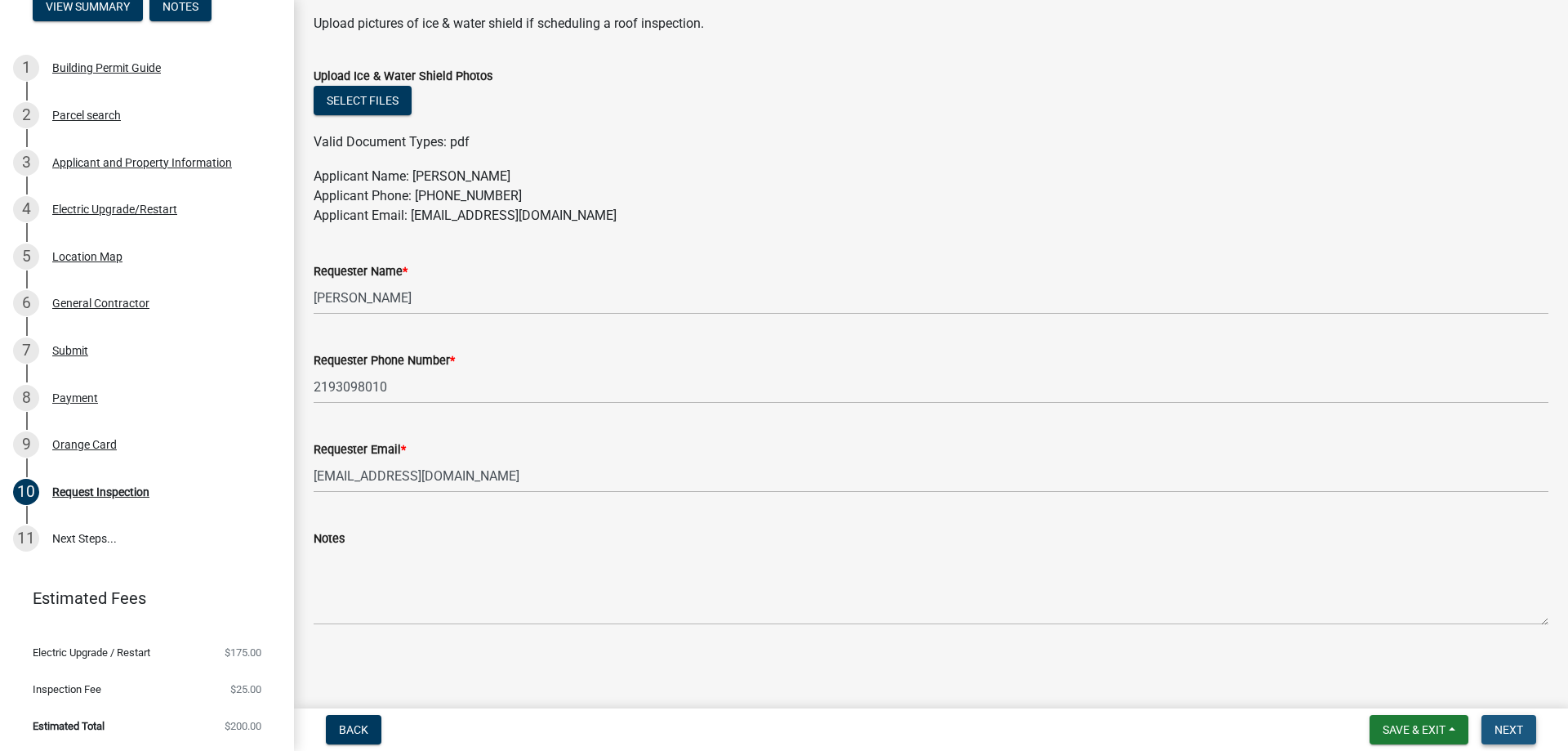
click at [1522, 720] on button "Next" at bounding box center [1508, 729] width 54 height 29
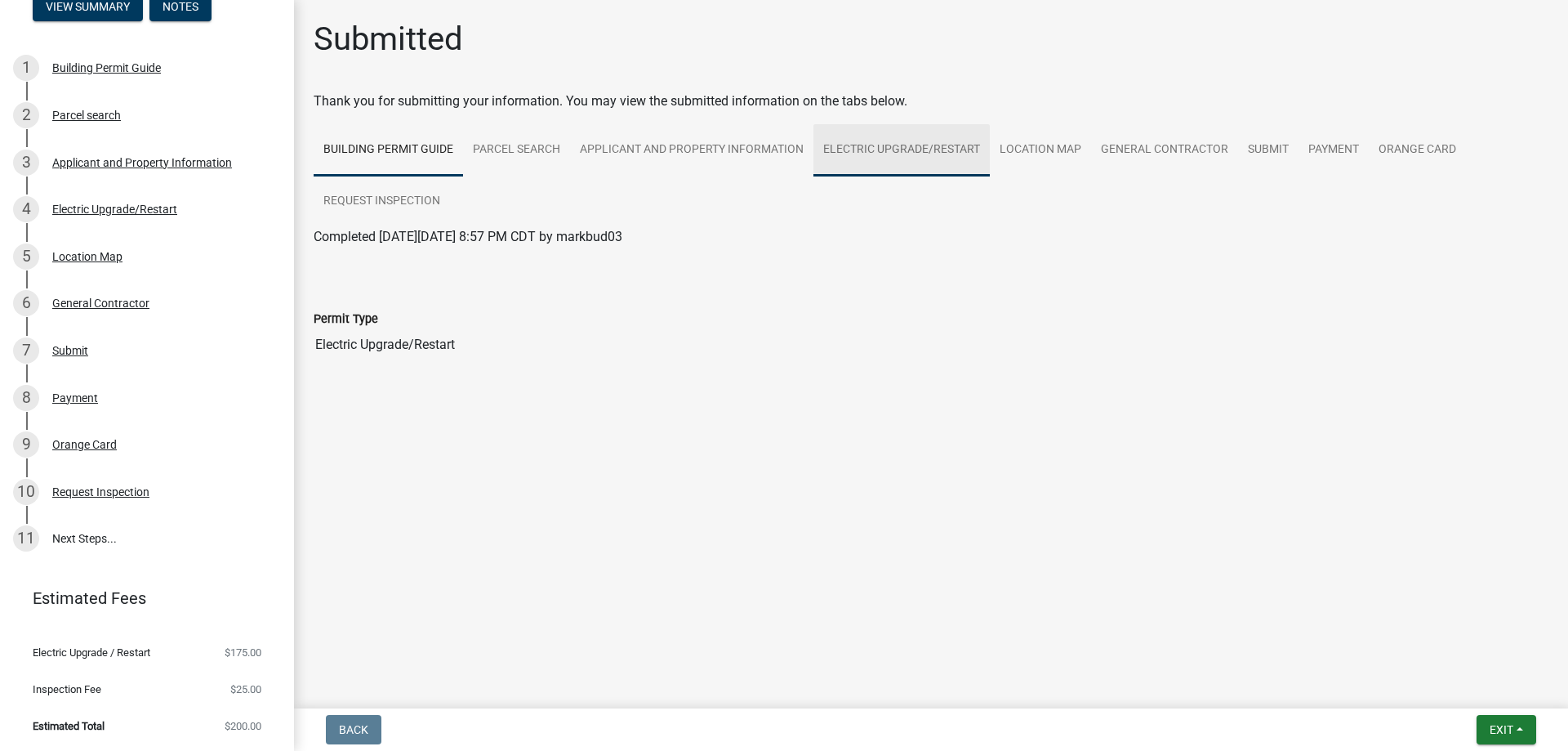
click at [990, 177] on link "Electric Upgrade/Restart" at bounding box center [901, 150] width 177 height 52
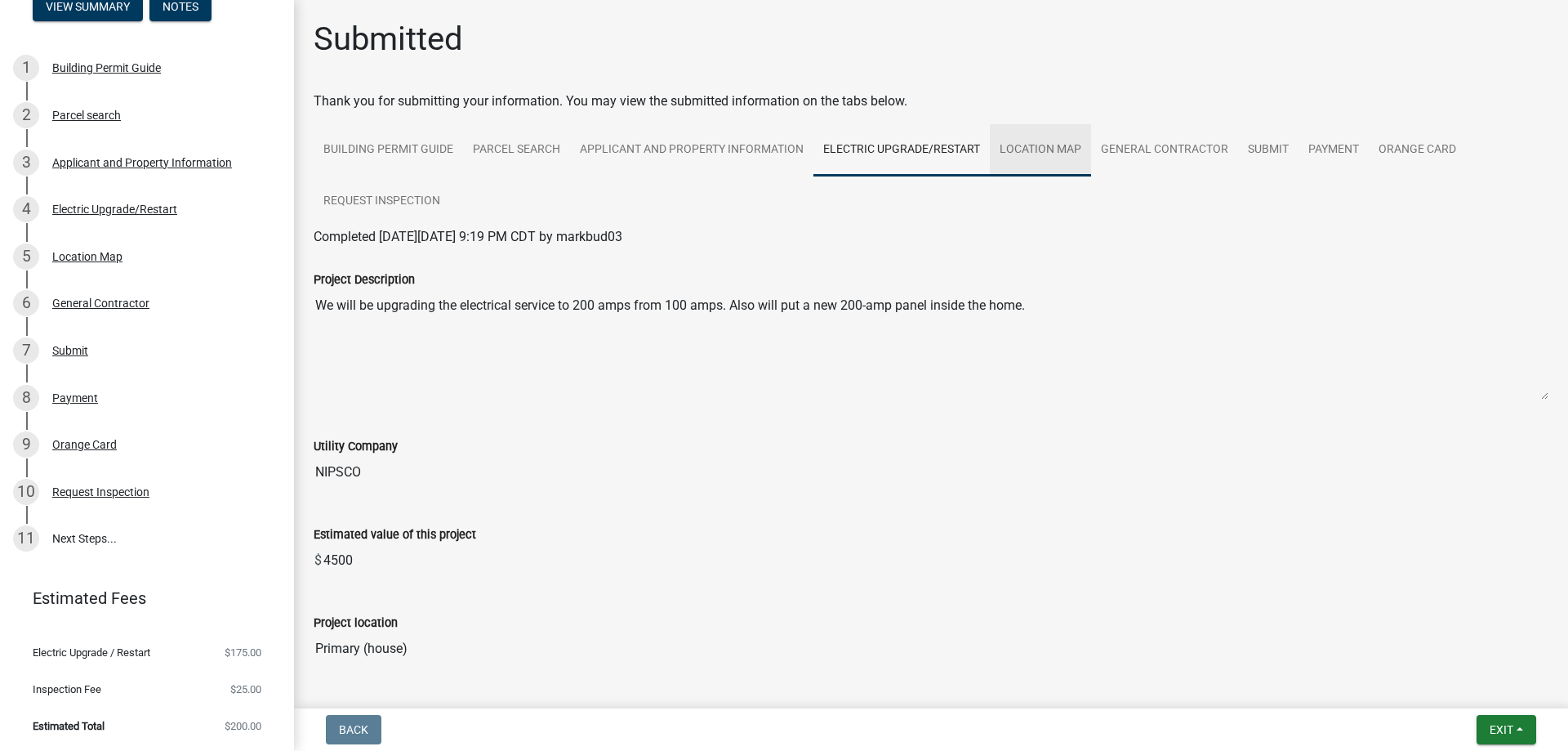
click at [1091, 177] on link "Location Map" at bounding box center [1040, 150] width 101 height 52
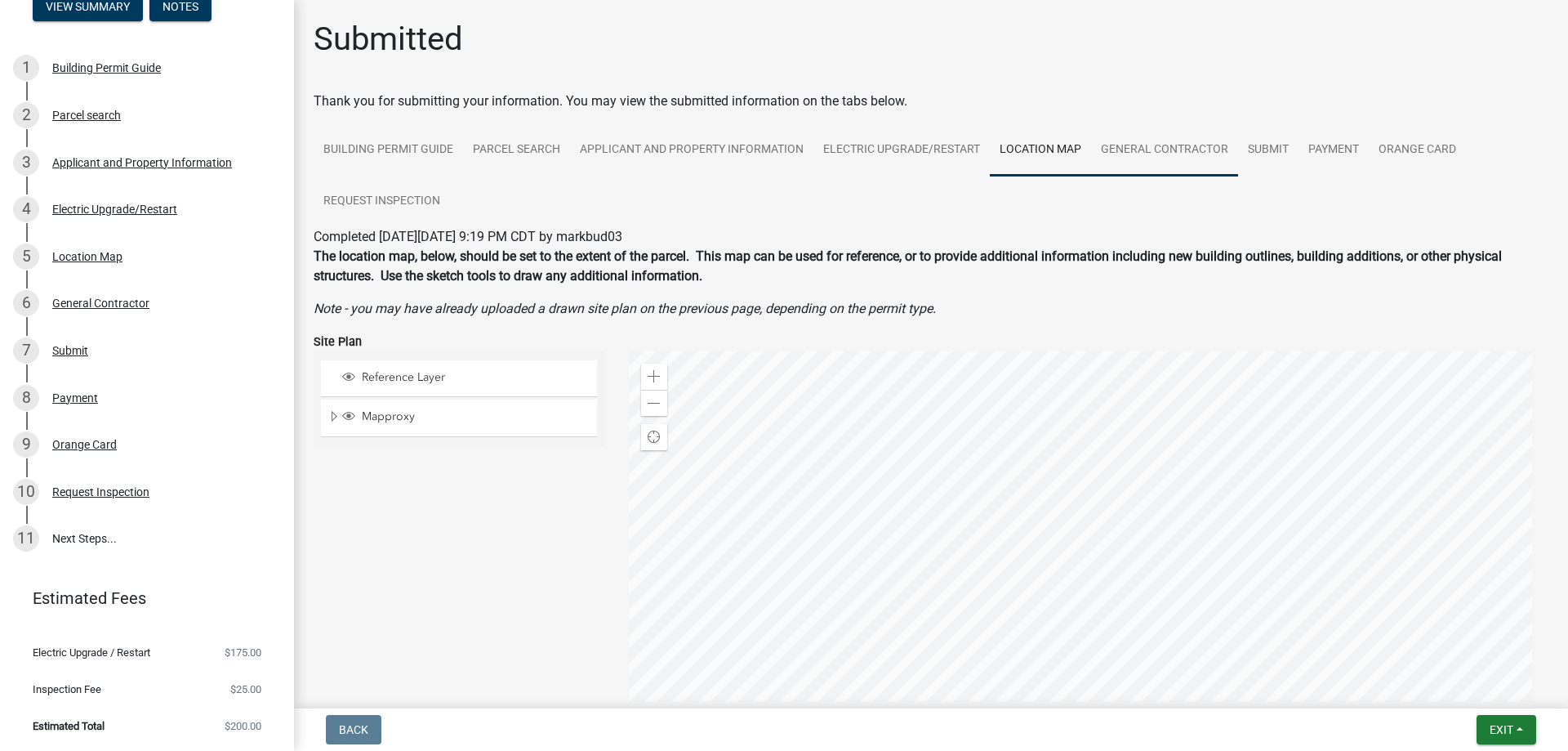
click at [1237, 177] on link "General Contractor" at bounding box center [1165, 150] width 147 height 52
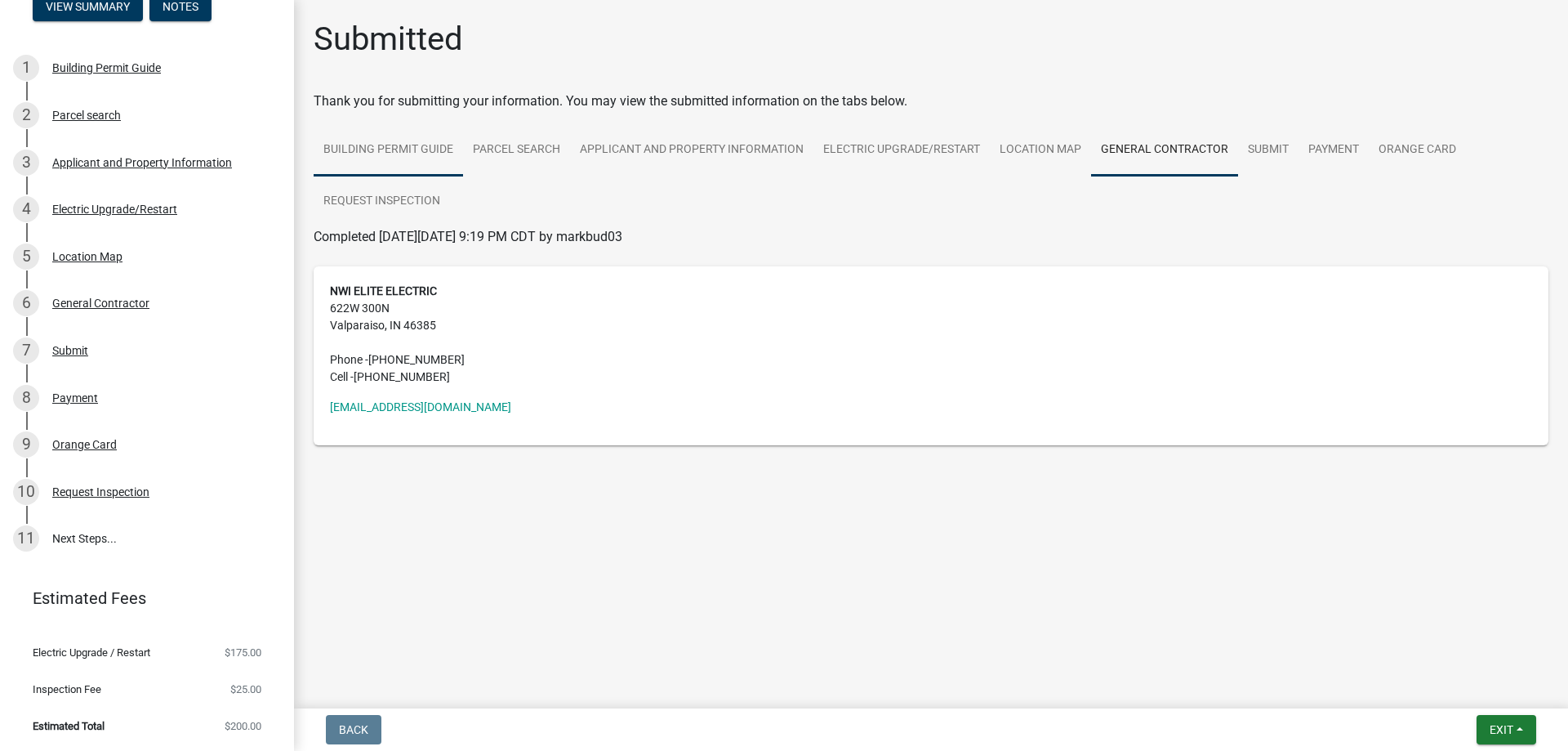
click at [419, 177] on link "Building Permit Guide" at bounding box center [388, 150] width 150 height 52
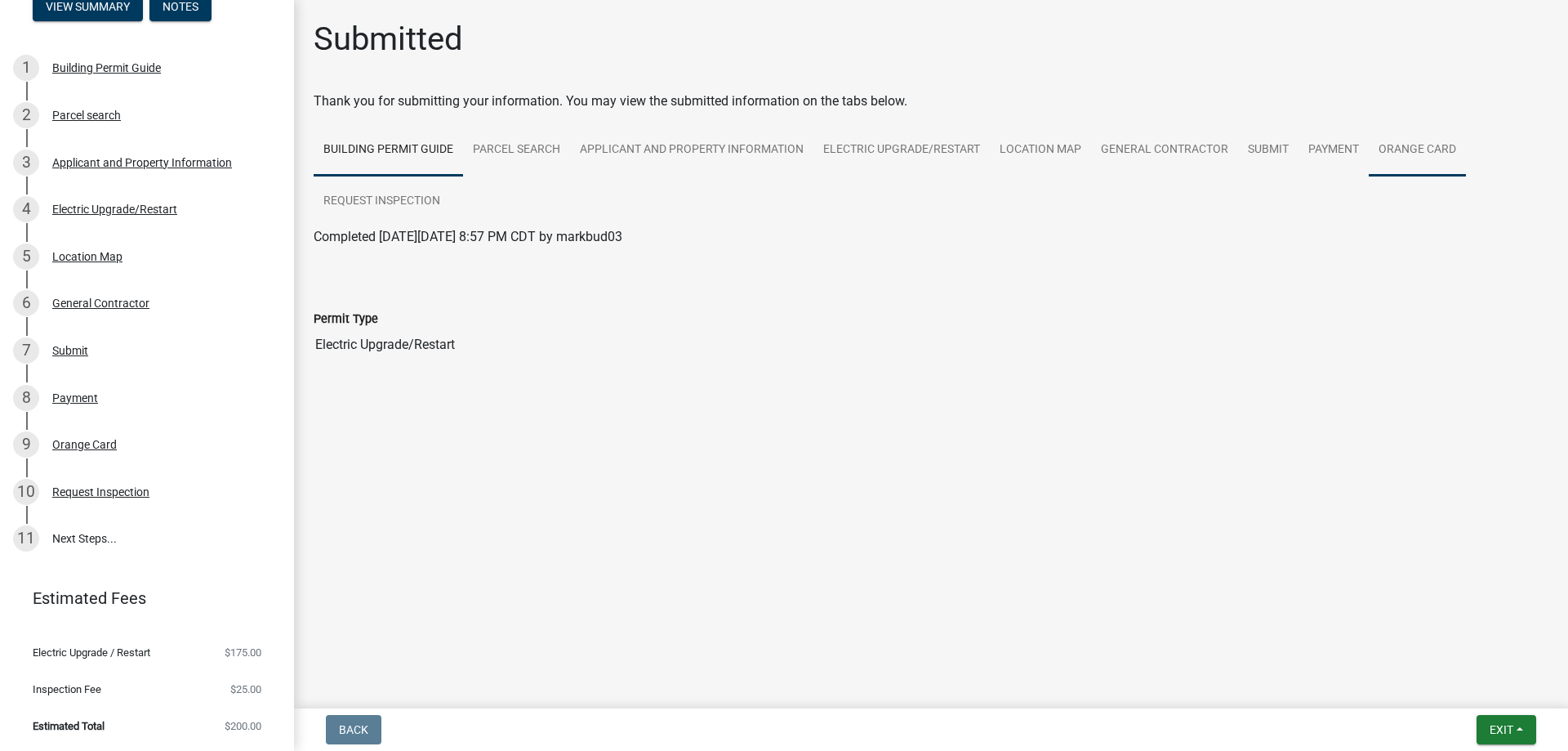
click at [1369, 177] on link "Orange Card" at bounding box center [1417, 150] width 97 height 52
click at [1237, 177] on link "Submit" at bounding box center [1268, 150] width 60 height 52
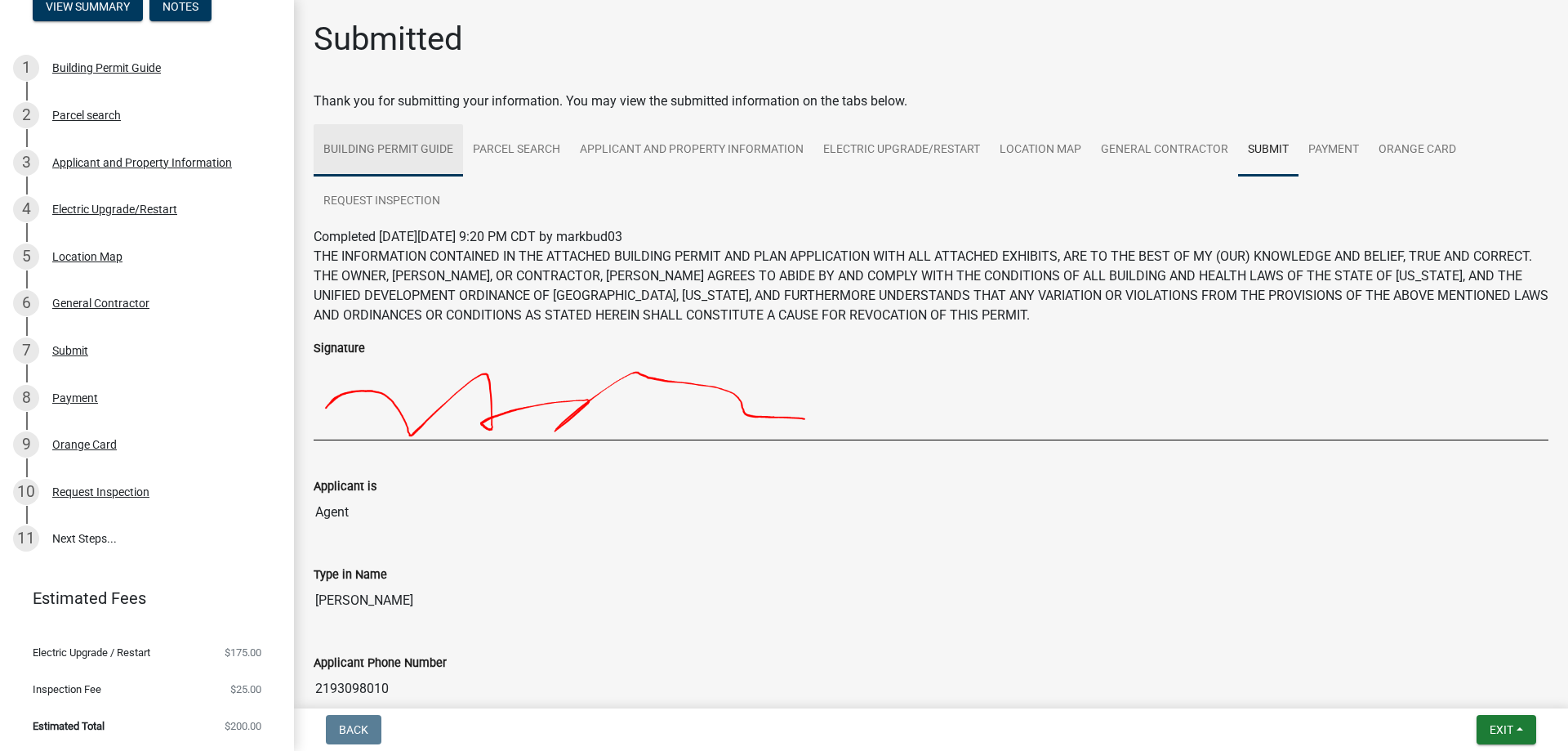
click at [407, 177] on link "Building Permit Guide" at bounding box center [388, 150] width 150 height 52
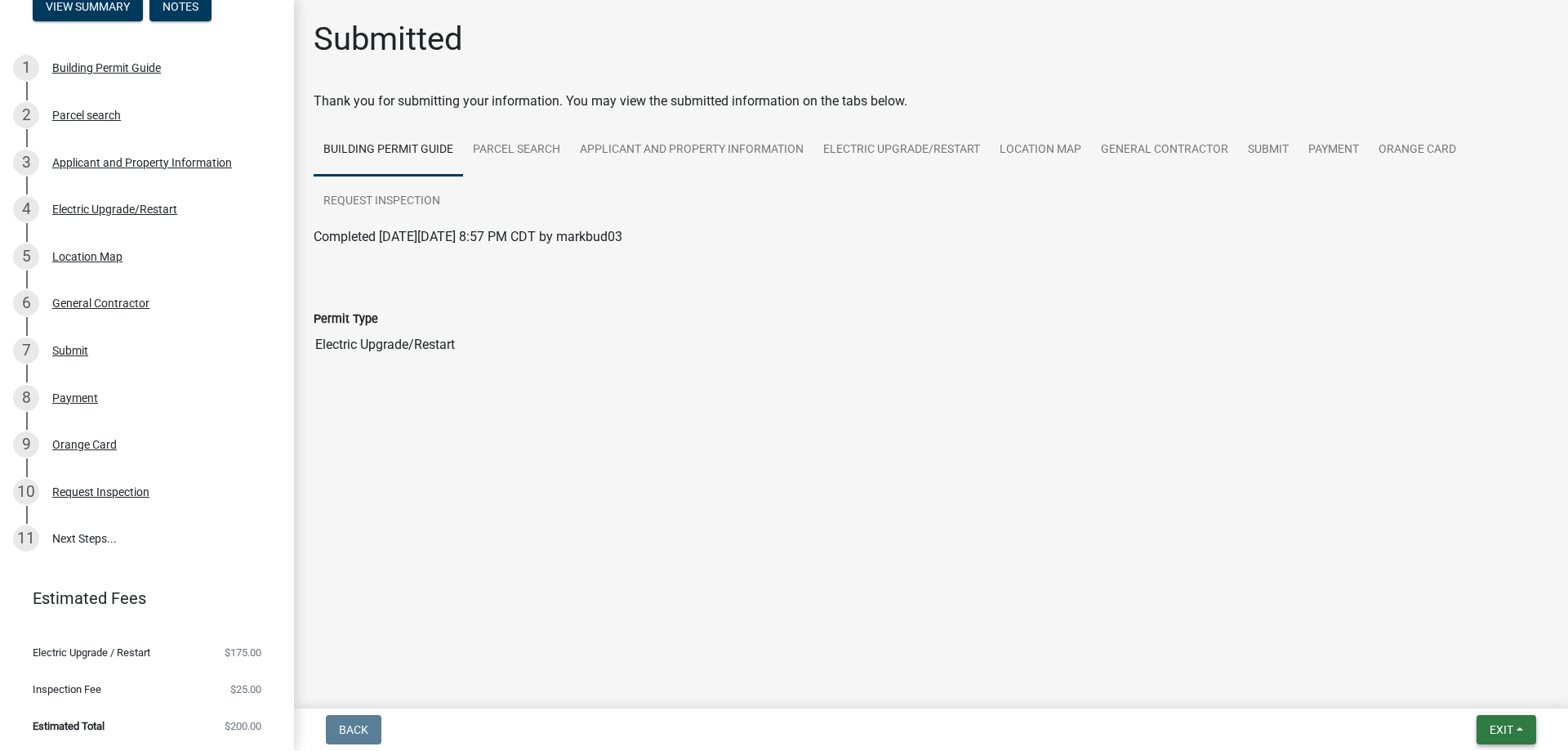
click at [1482, 741] on button "Exit" at bounding box center [1505, 729] width 59 height 29
click at [1476, 689] on button "Save & Exit" at bounding box center [1471, 680] width 131 height 39
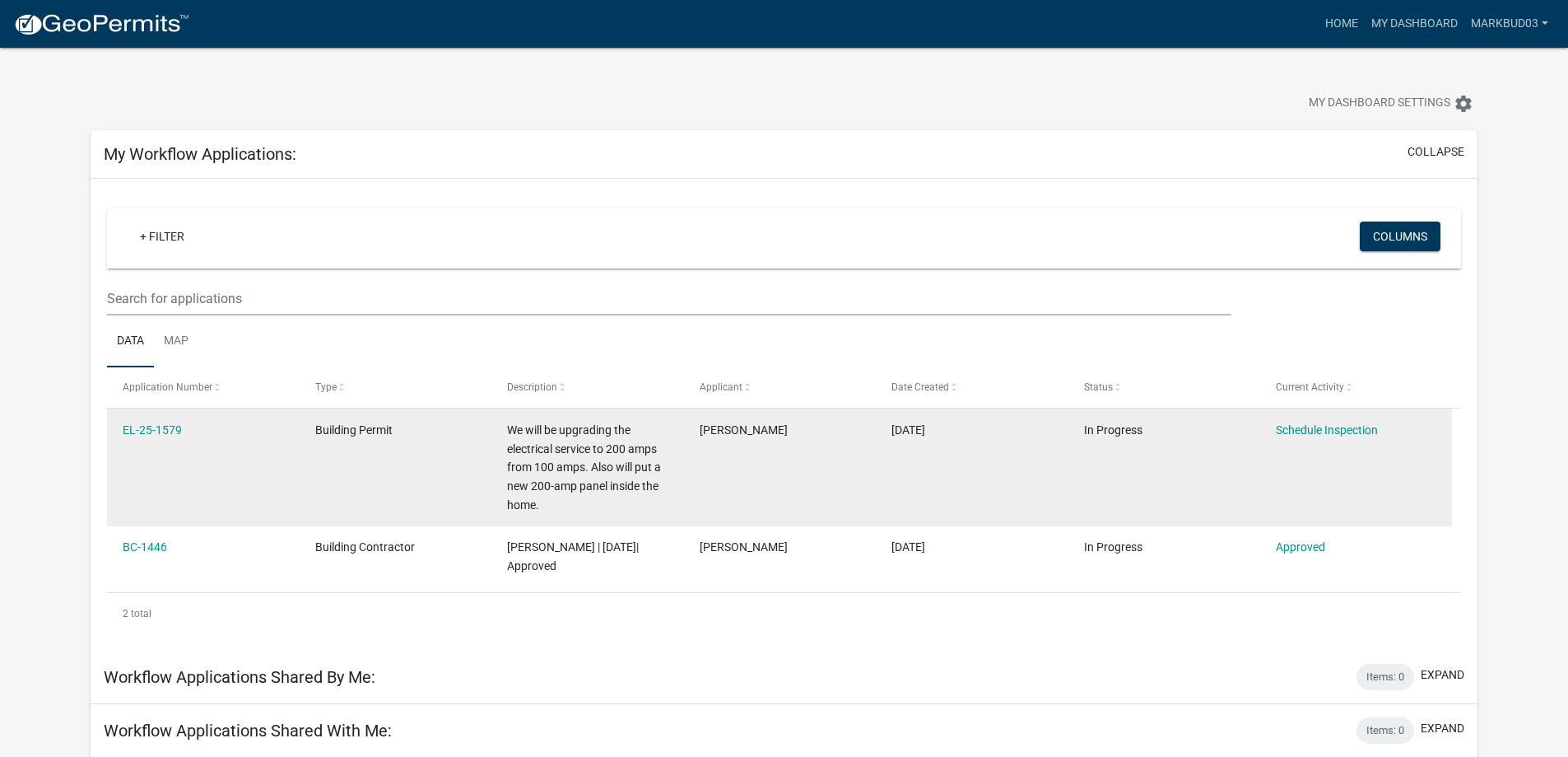
click at [505, 515] on datatable-body-cell "We will be upgrading the electrical service to 200 amps from 100 amps. Also wil…" at bounding box center [587, 468] width 191 height 118
click at [563, 511] on span "We will be upgrading the electrical service to 200 amps from 100 amps. Also wil…" at bounding box center [584, 468] width 154 height 88
click at [180, 436] on link "EL-25-1579" at bounding box center [152, 430] width 59 height 14
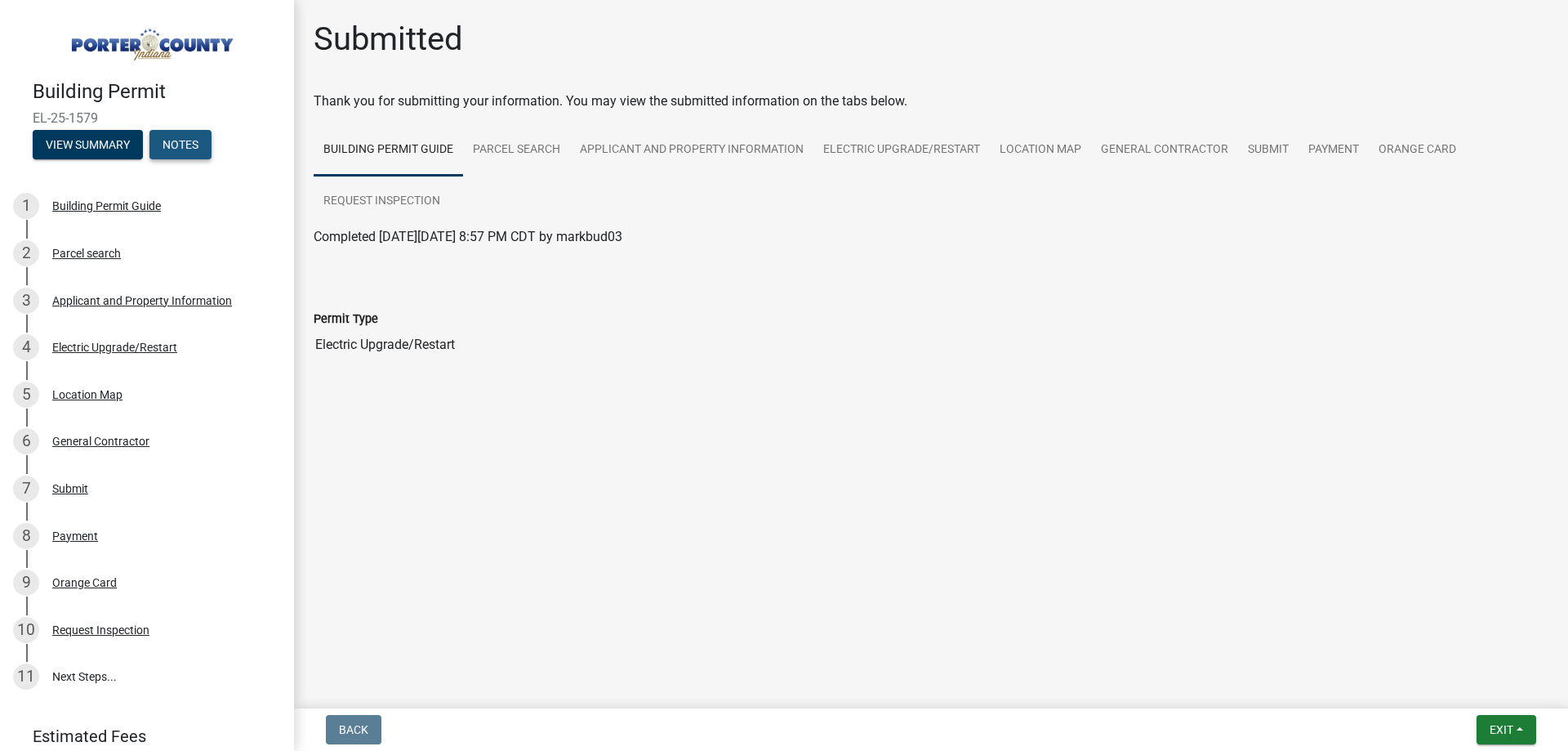
click at [150, 159] on button "Notes" at bounding box center [181, 144] width 62 height 29
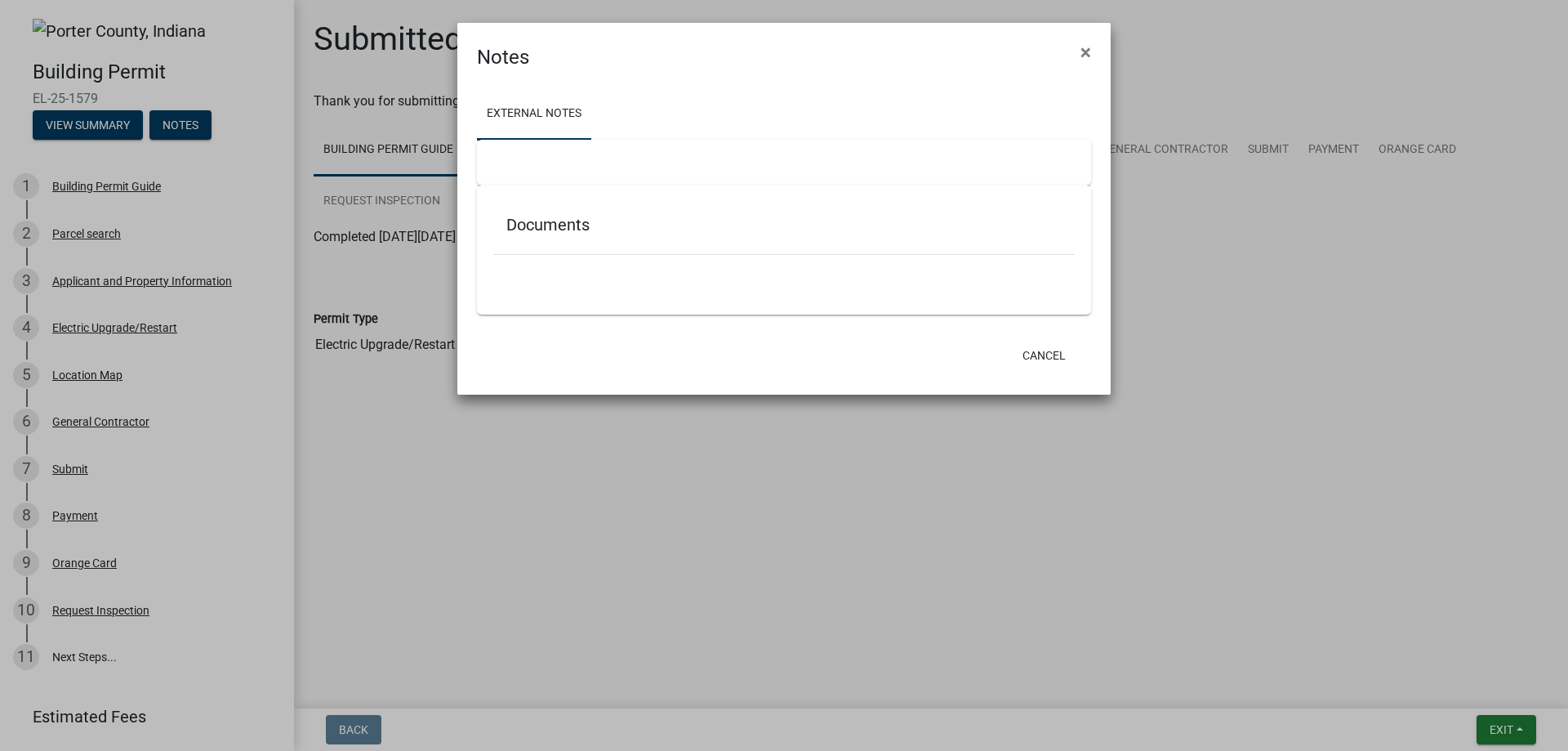
click at [598, 234] on h5 "Documents" at bounding box center [784, 224] width 556 height 19
drag, startPoint x: 591, startPoint y: 302, endPoint x: 594, endPoint y: 317, distance: 15.3
click at [591, 255] on div "Documents" at bounding box center [783, 228] width 582 height 53
click at [621, 315] on div "Documents" at bounding box center [784, 250] width 614 height 129
click at [1094, 59] on button "×" at bounding box center [1086, 52] width 37 height 46
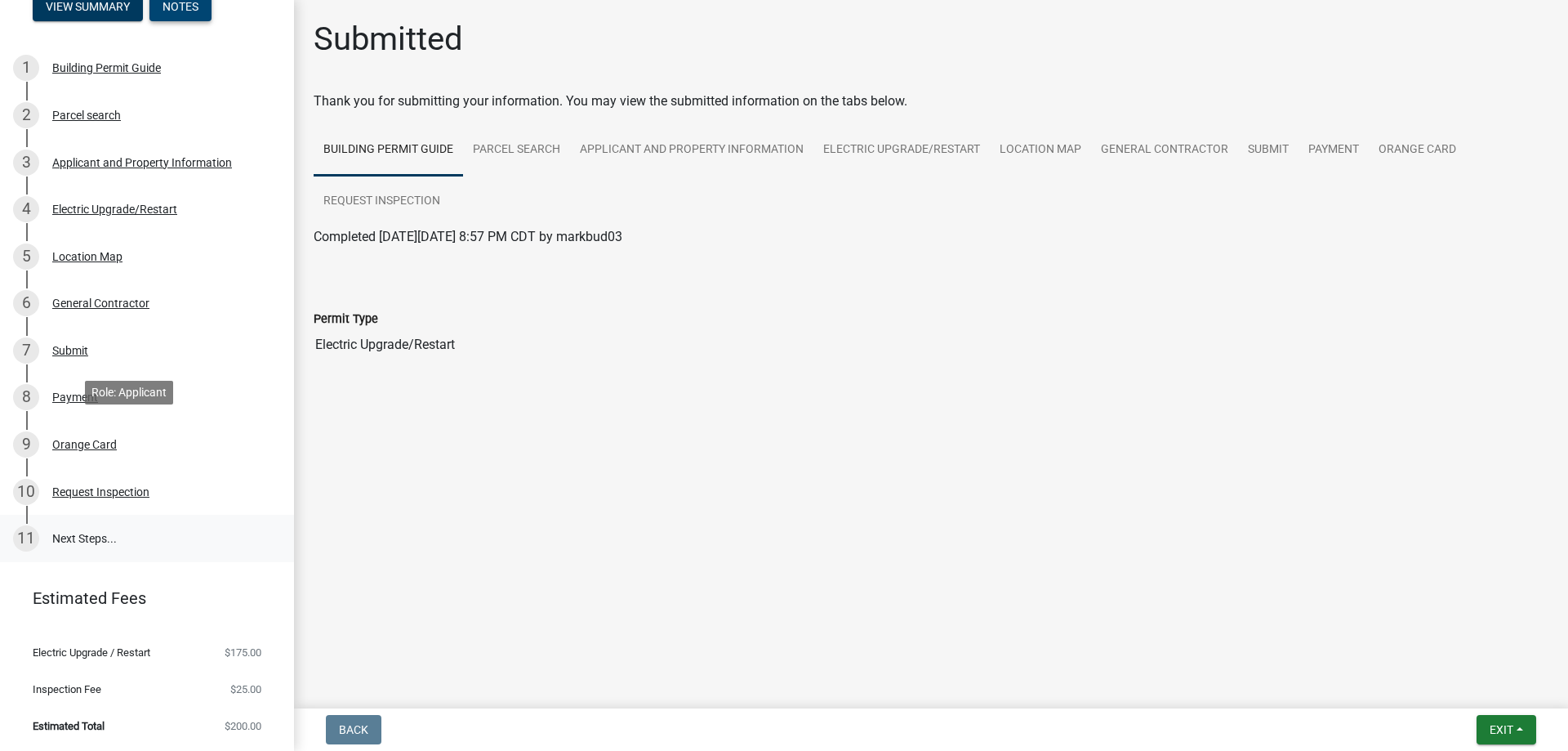
scroll to position [390, 0]
click at [166, 431] on div "9 Orange Card" at bounding box center [141, 444] width 254 height 26
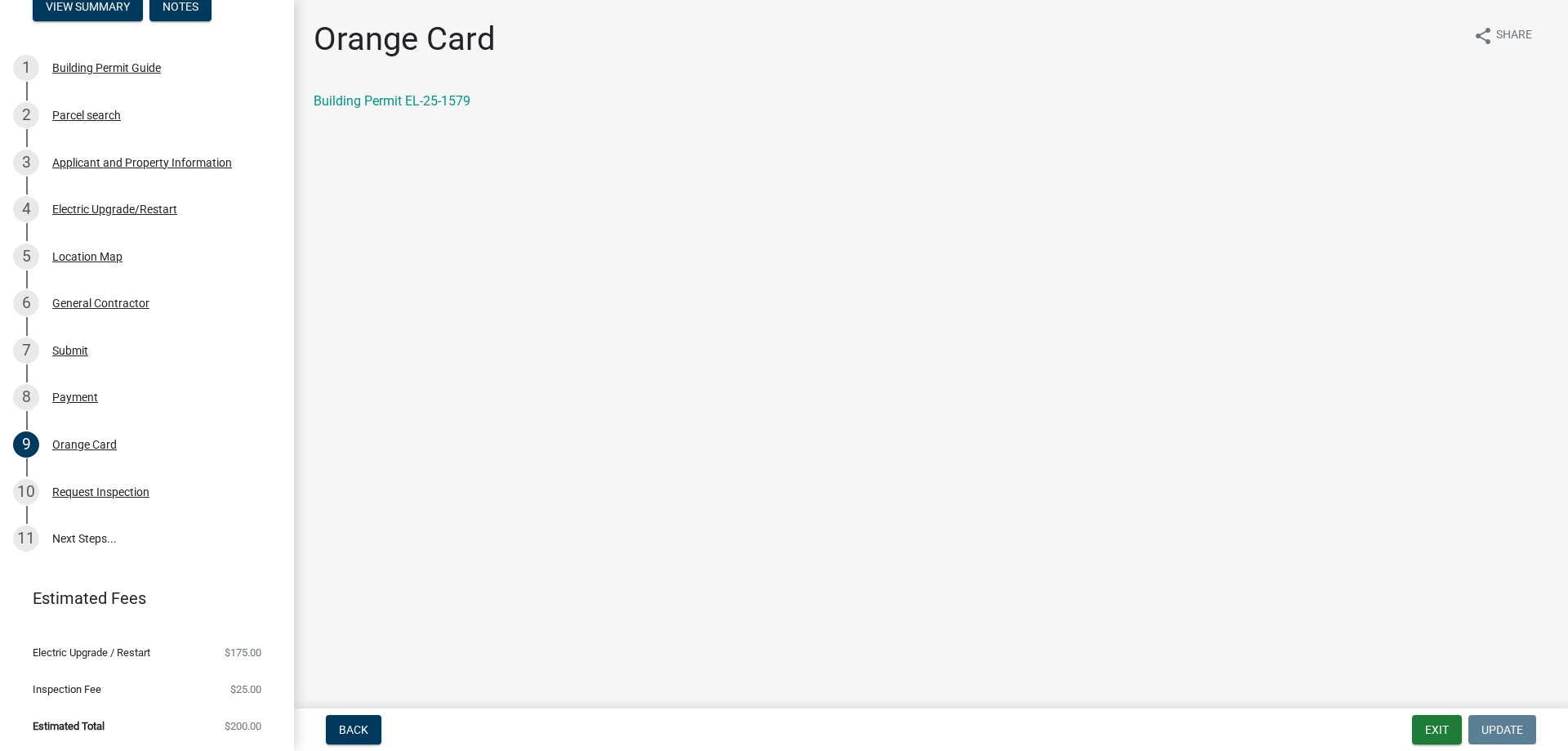
click at [379, 111] on div "Orange Card share Share Building Permit EL-25-1579" at bounding box center [930, 79] width 1259 height 119
click at [384, 109] on link "Building Permit EL-25-1579" at bounding box center [392, 100] width 156 height 16
